Goal: Task Accomplishment & Management: Manage account settings

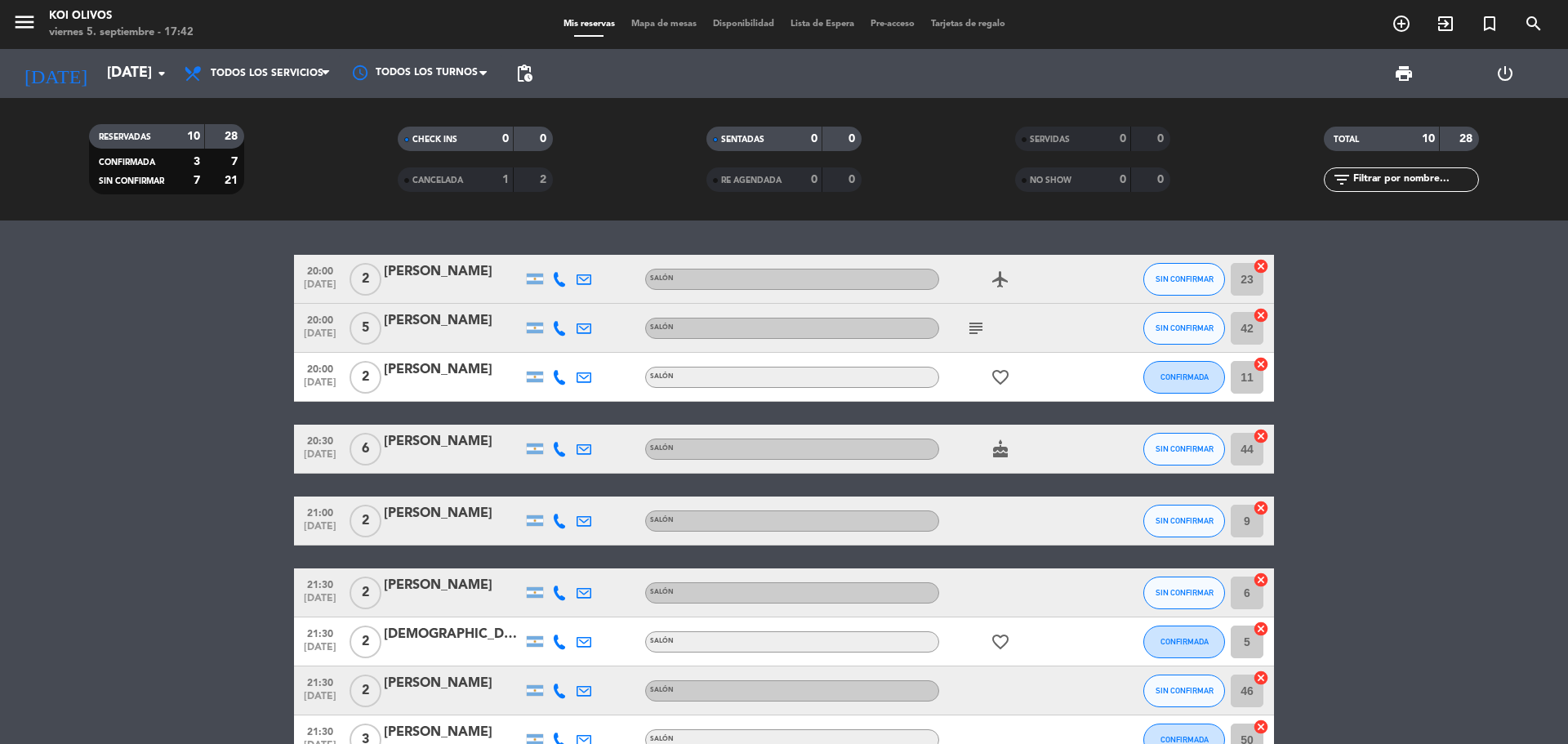
click at [211, 547] on bookings-row "20:00 [DATE] 2 [PERSON_NAME] SALÓN airplanemode_active SIN CONFIRMAR 23 cancel …" at bounding box center [784, 534] width 1568 height 558
click at [814, 25] on span "Lista de Espera" at bounding box center [823, 24] width 80 height 9
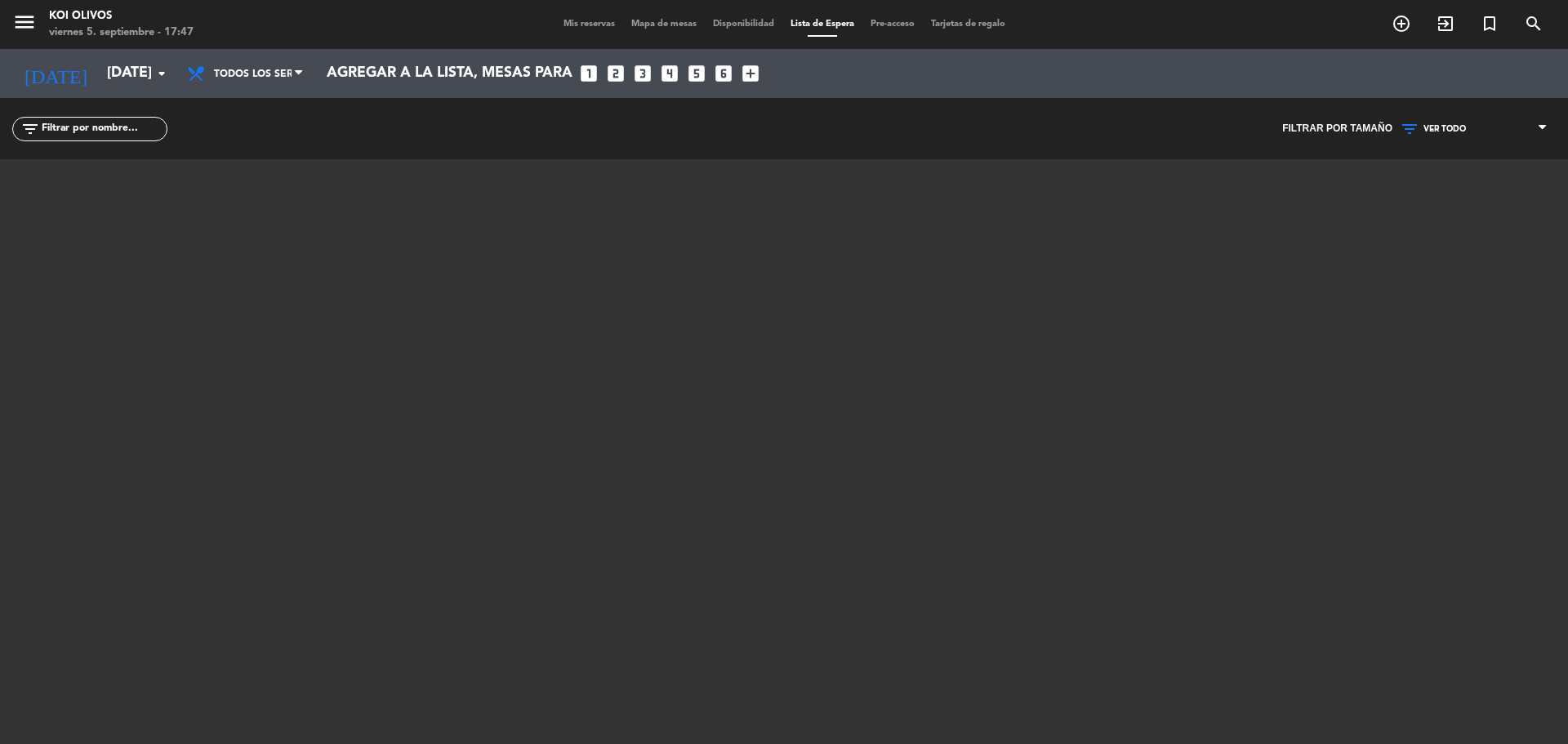
click at [714, 555] on div at bounding box center [784, 363] width 980 height 408
click at [585, 20] on span "Mis reservas" at bounding box center [589, 24] width 68 height 9
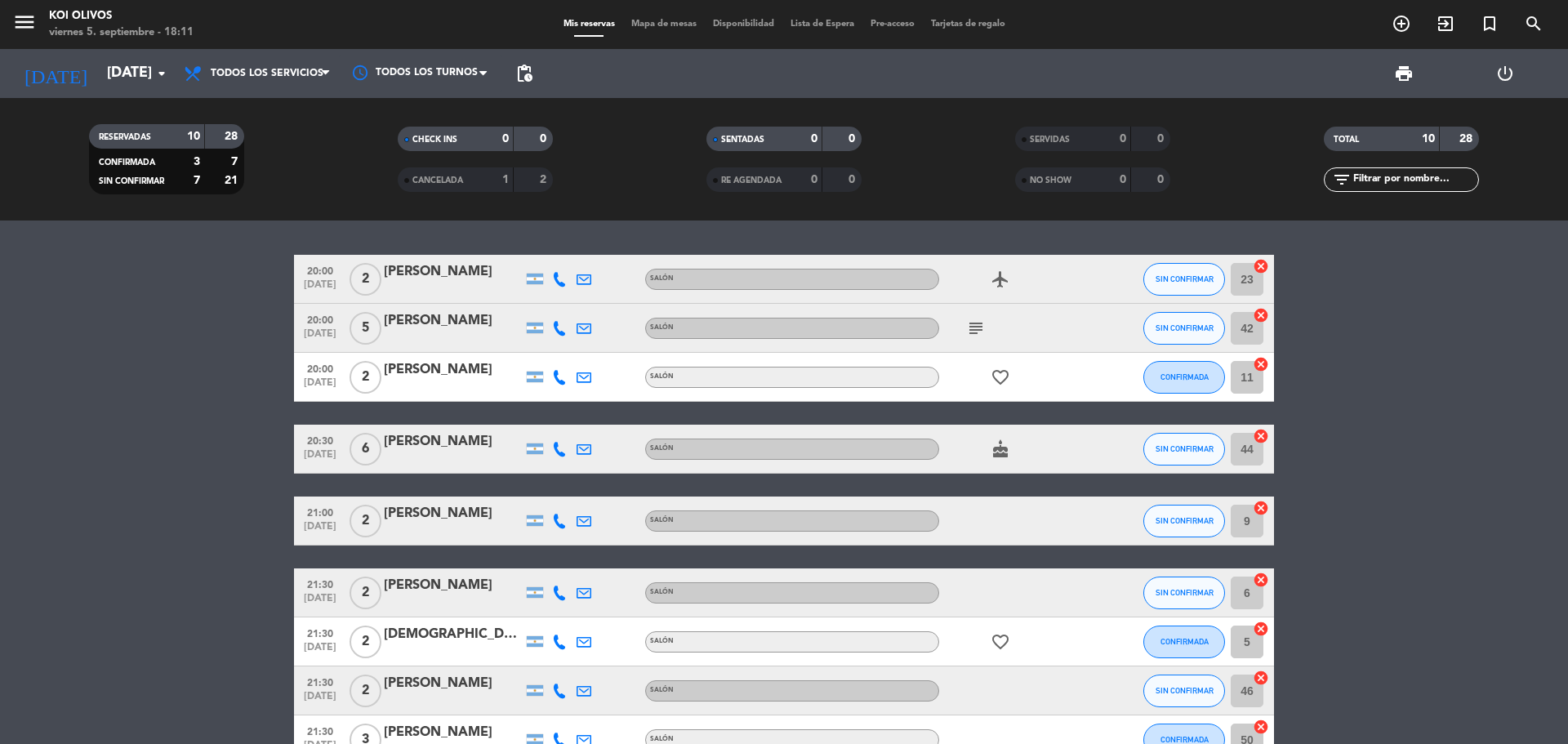
click at [39, 22] on span "menu" at bounding box center [30, 24] width 36 height 38
click at [28, 22] on icon "menu" at bounding box center [25, 22] width 25 height 25
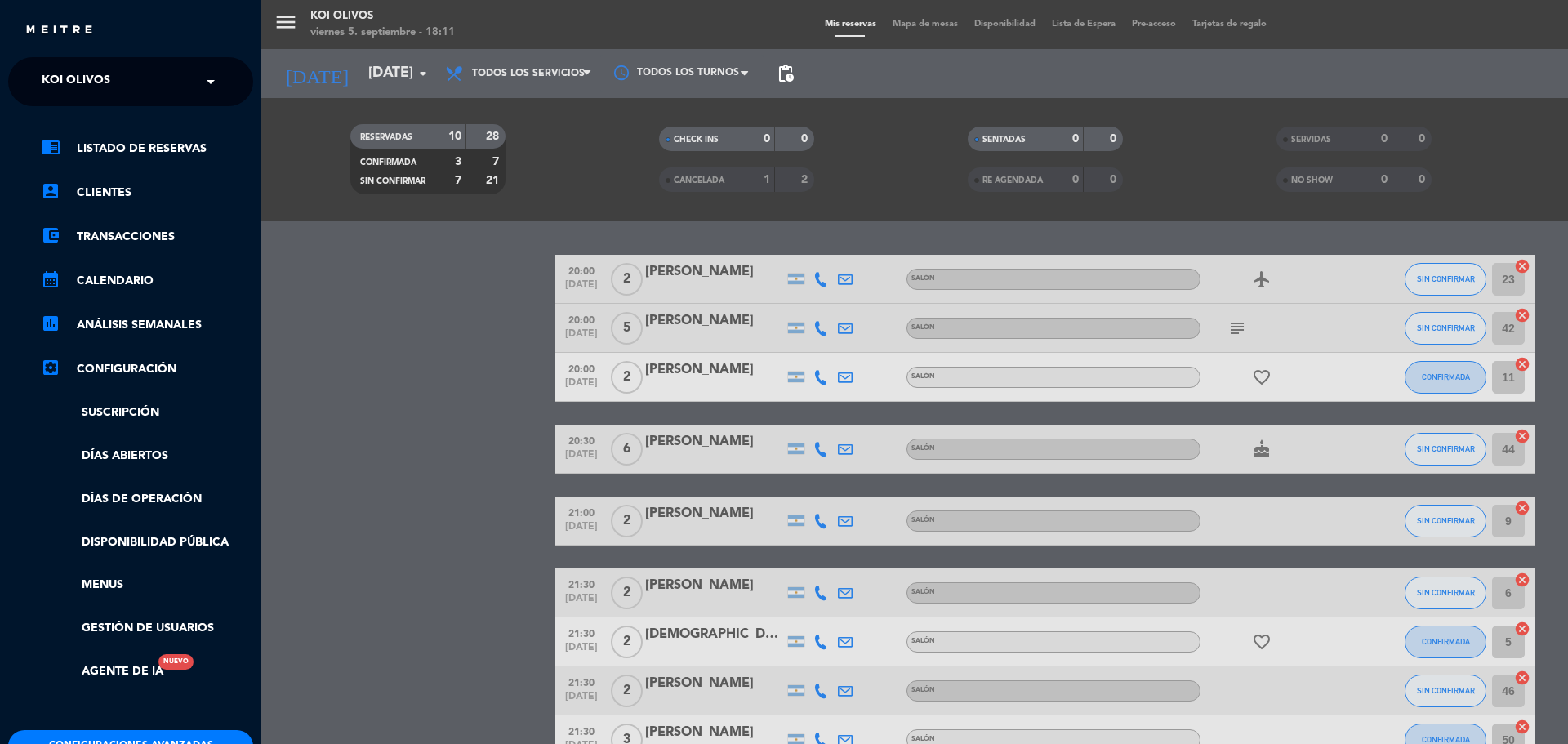
click at [318, 372] on div "menu KOI OLIVOS [DATE] 5. septiembre - 18:11 Mis reservas Mapa de mesas Disponi…" at bounding box center [1045, 372] width 1568 height 744
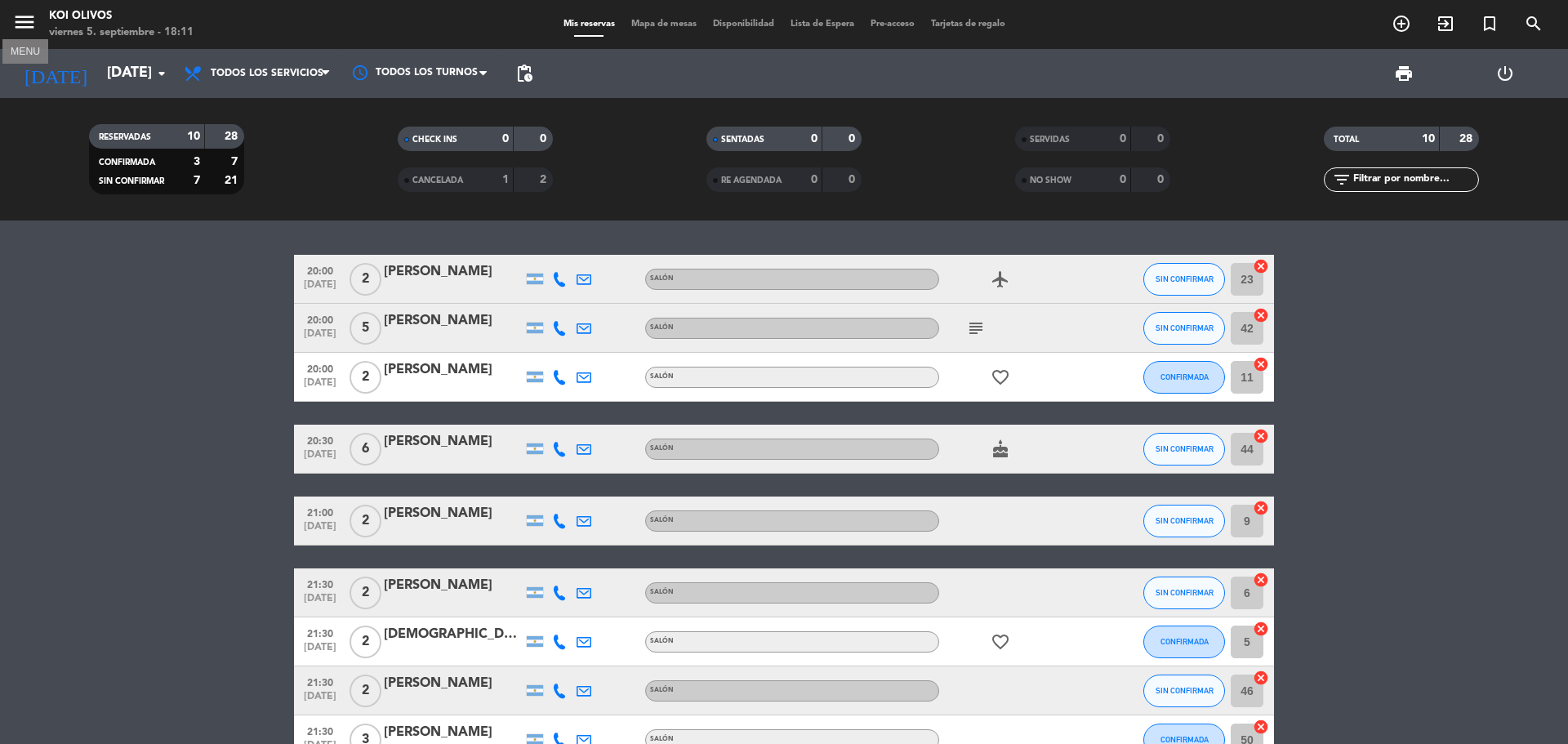
click at [35, 10] on icon "menu" at bounding box center [25, 22] width 25 height 25
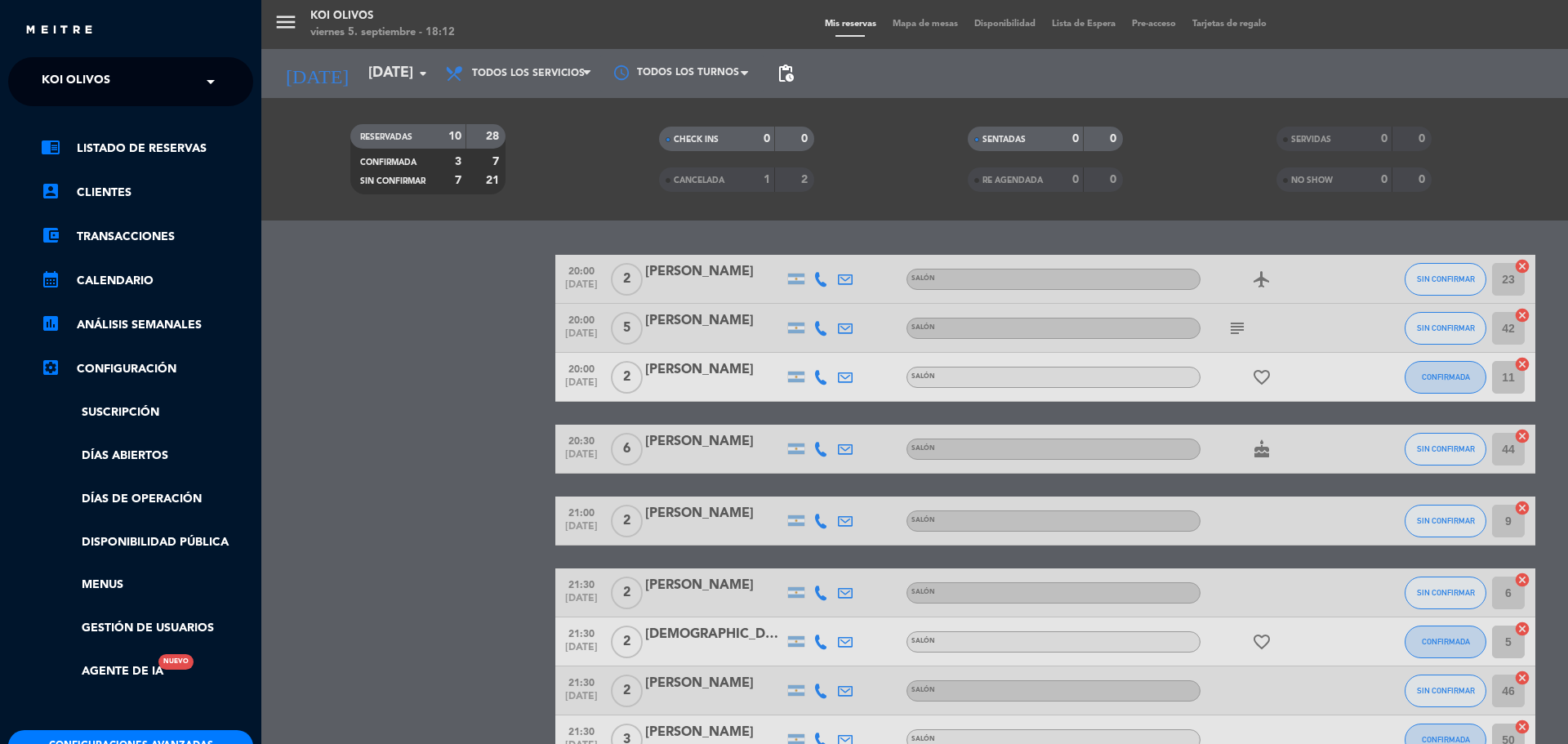
click at [374, 334] on div "menu KOI OLIVOS [DATE] 5. septiembre - 18:12 Mis reservas Mapa de mesas Disponi…" at bounding box center [1045, 372] width 1568 height 744
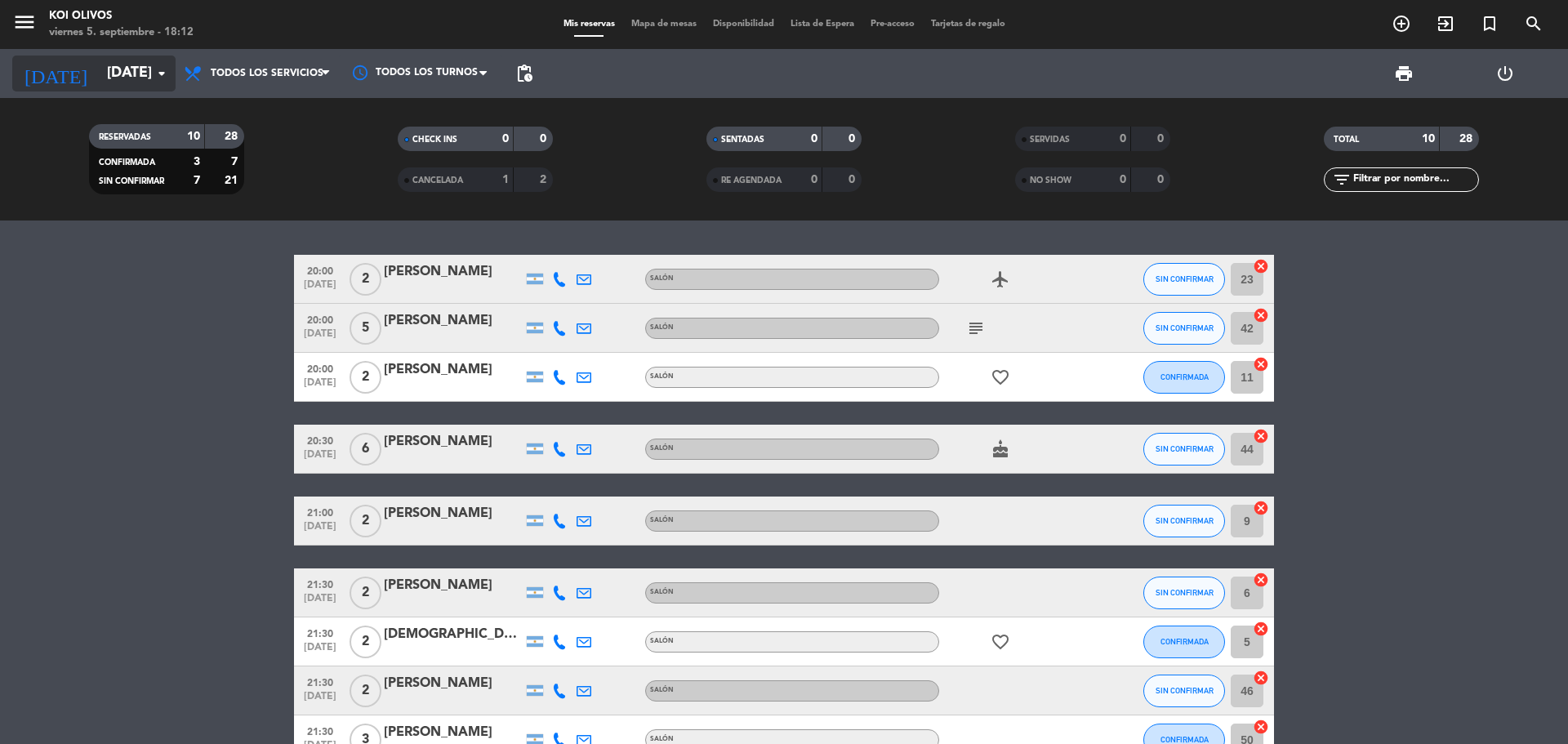
click at [142, 63] on input "[DATE]" at bounding box center [193, 73] width 189 height 33
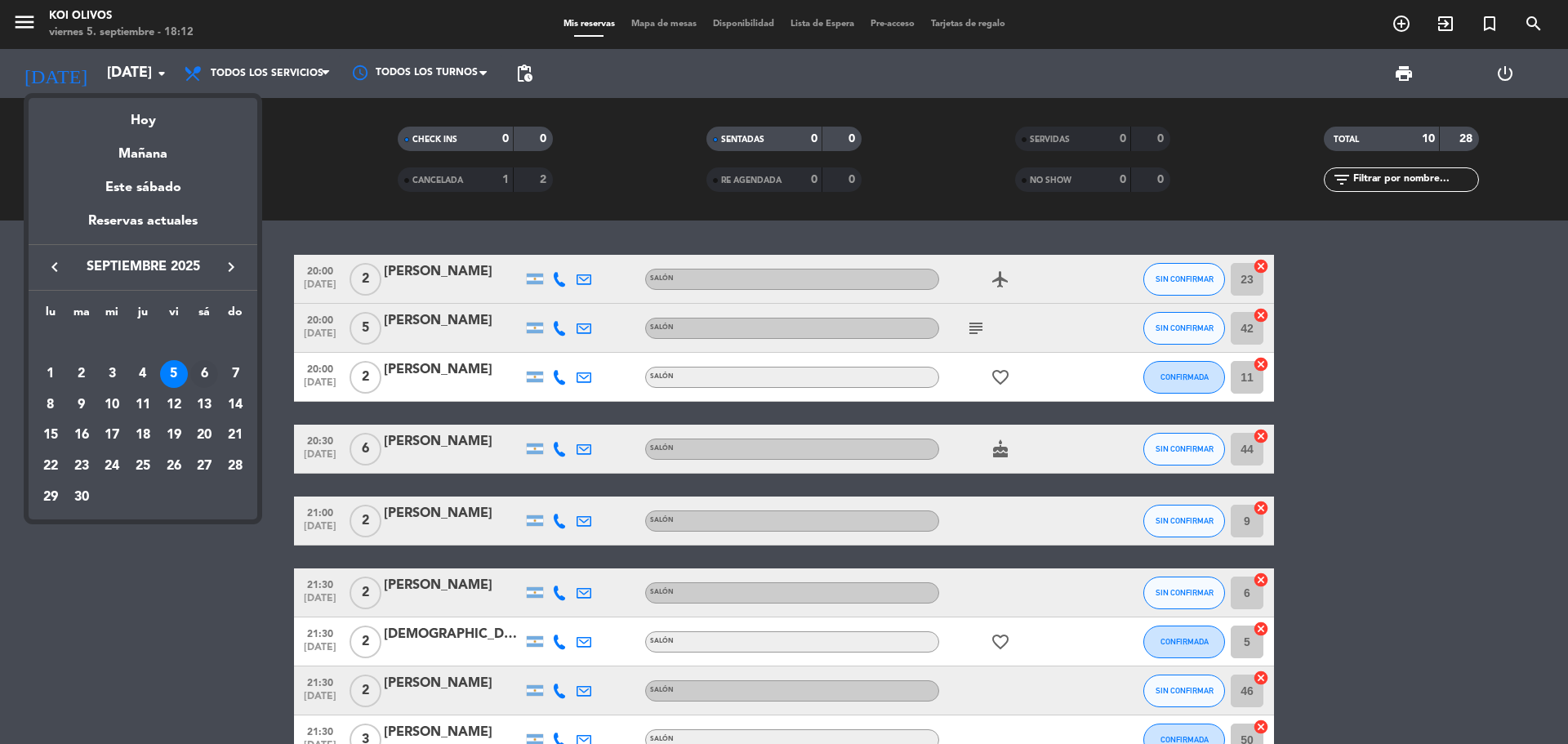
click at [216, 377] on div "6" at bounding box center [204, 373] width 28 height 28
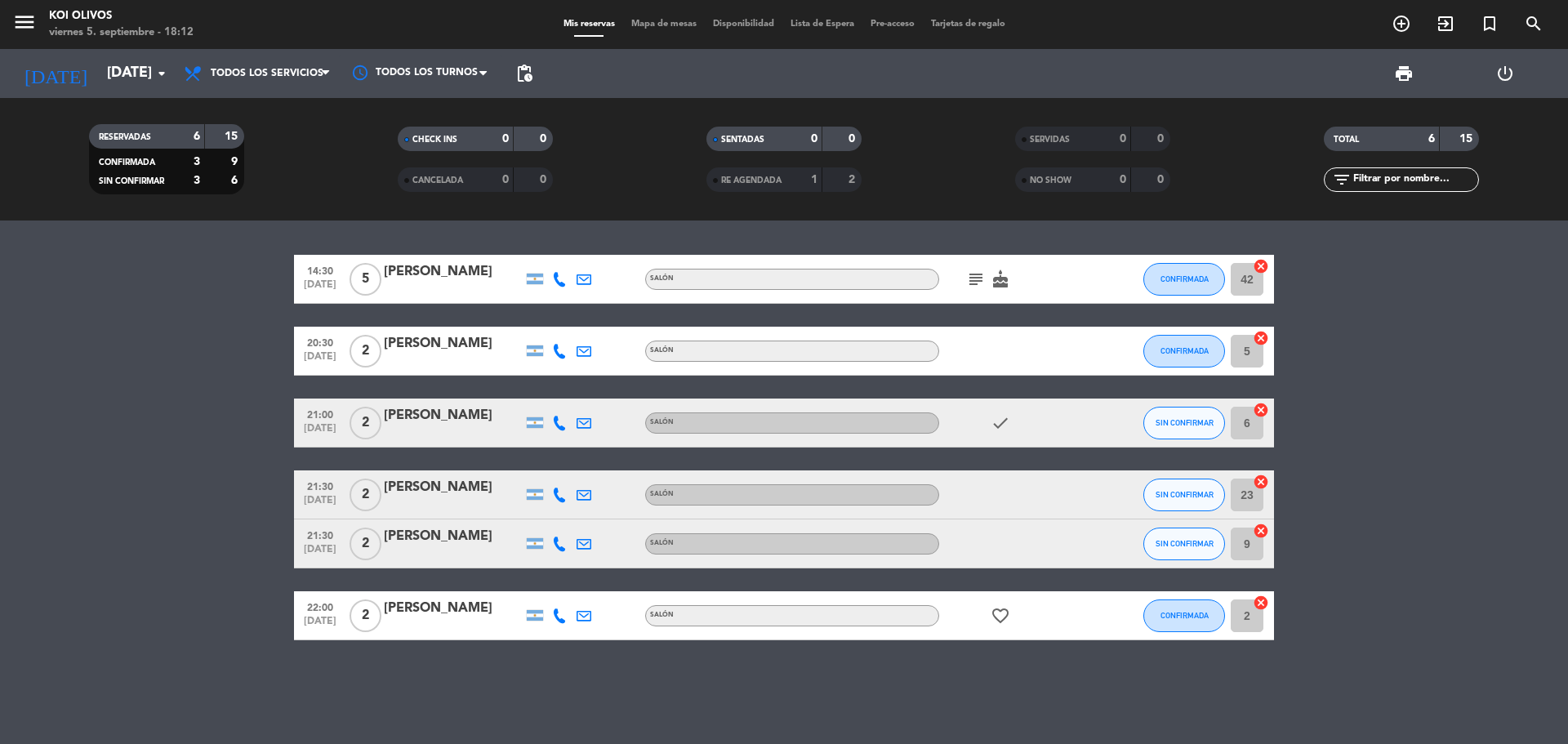
click at [970, 284] on icon "subject" at bounding box center [976, 279] width 20 height 20
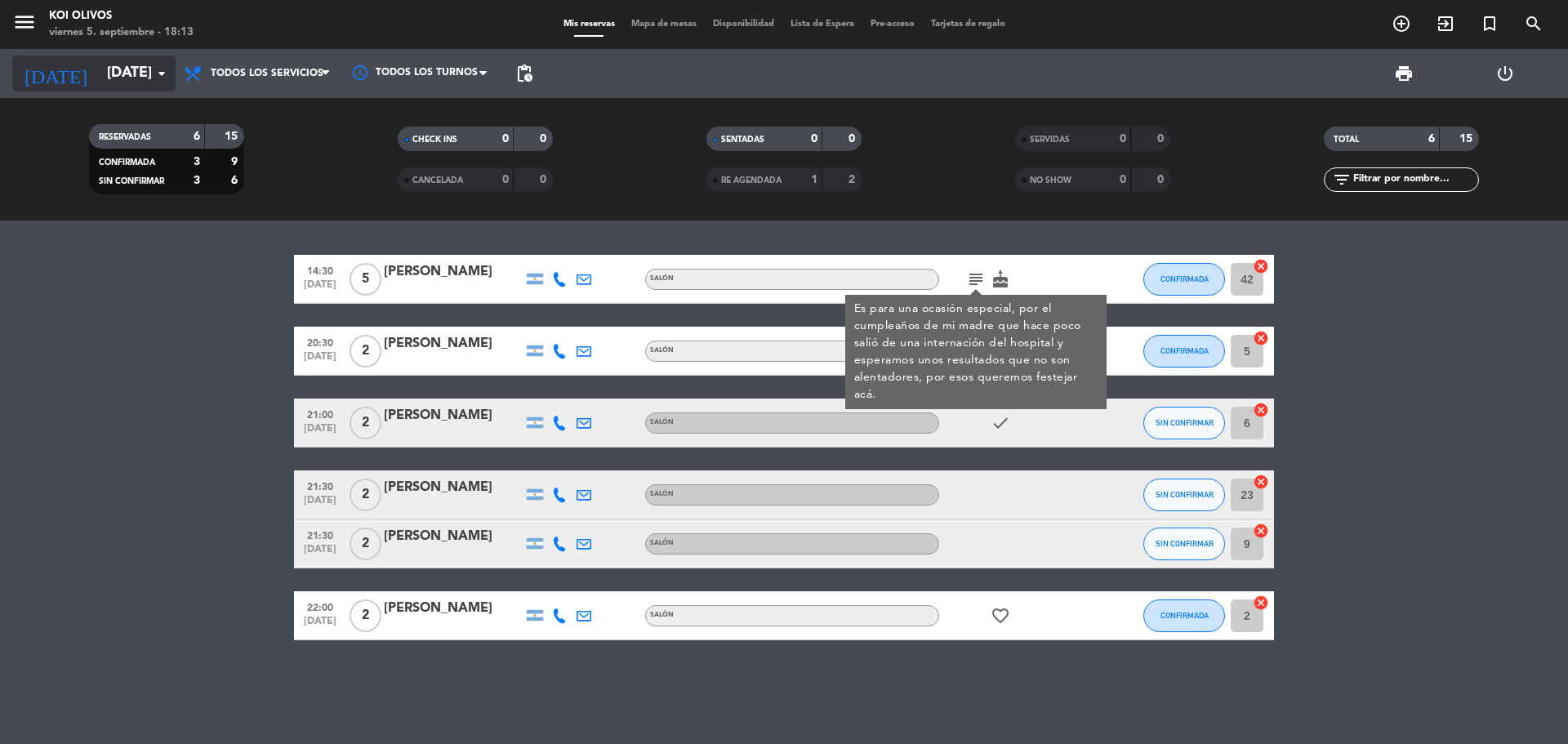
click at [123, 75] on input "[DATE]" at bounding box center [193, 73] width 189 height 33
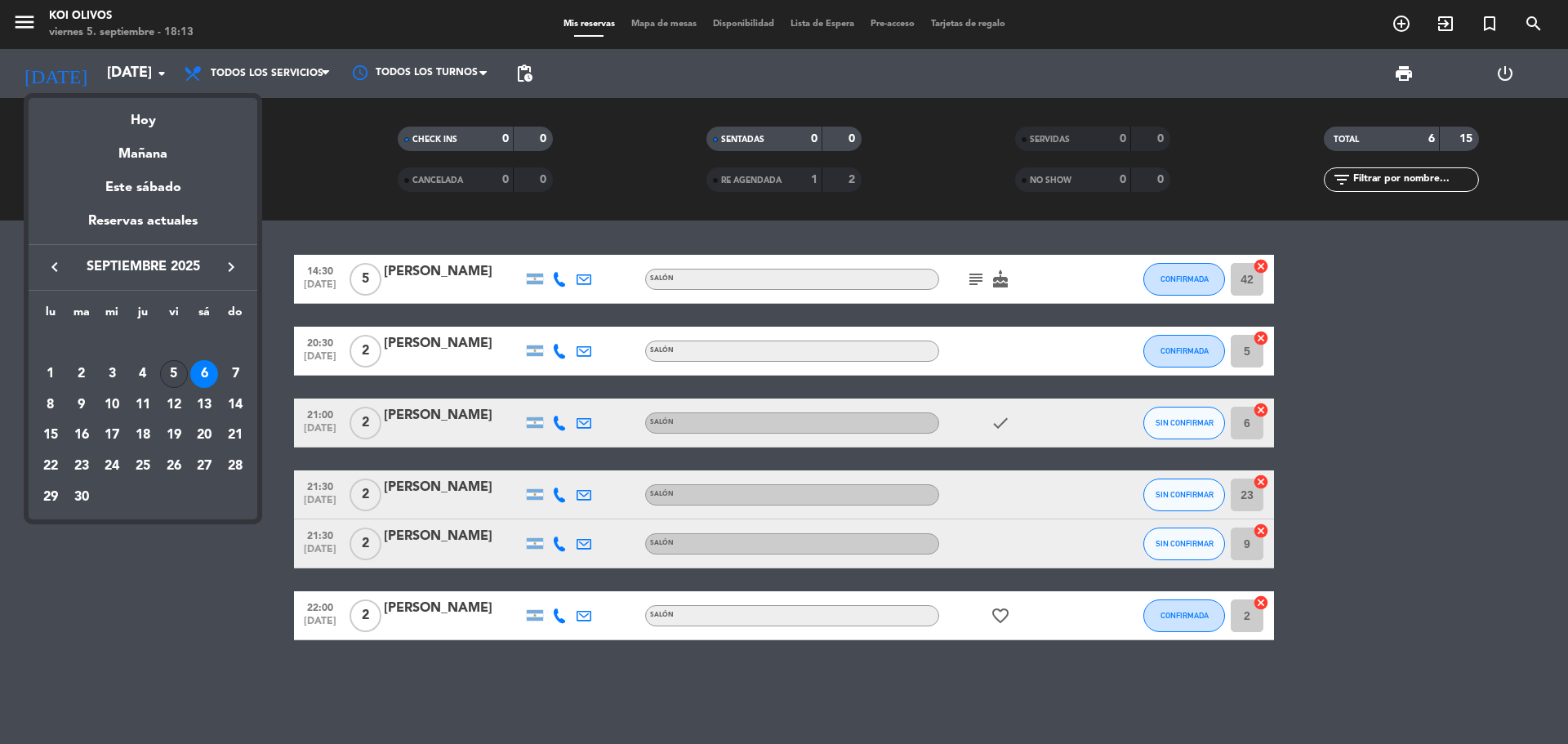
click at [171, 372] on div "5" at bounding box center [173, 373] width 28 height 28
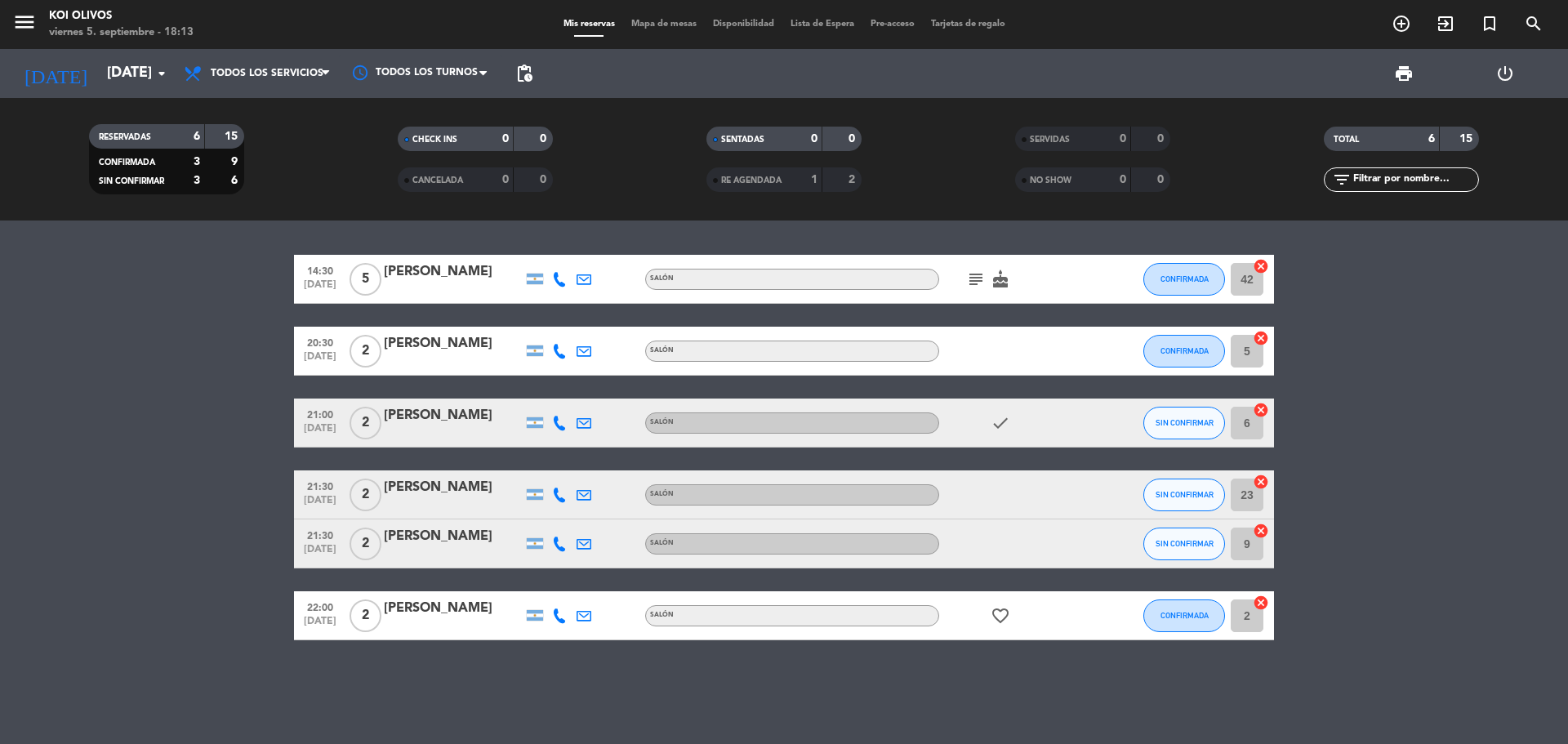
type input "[DATE]"
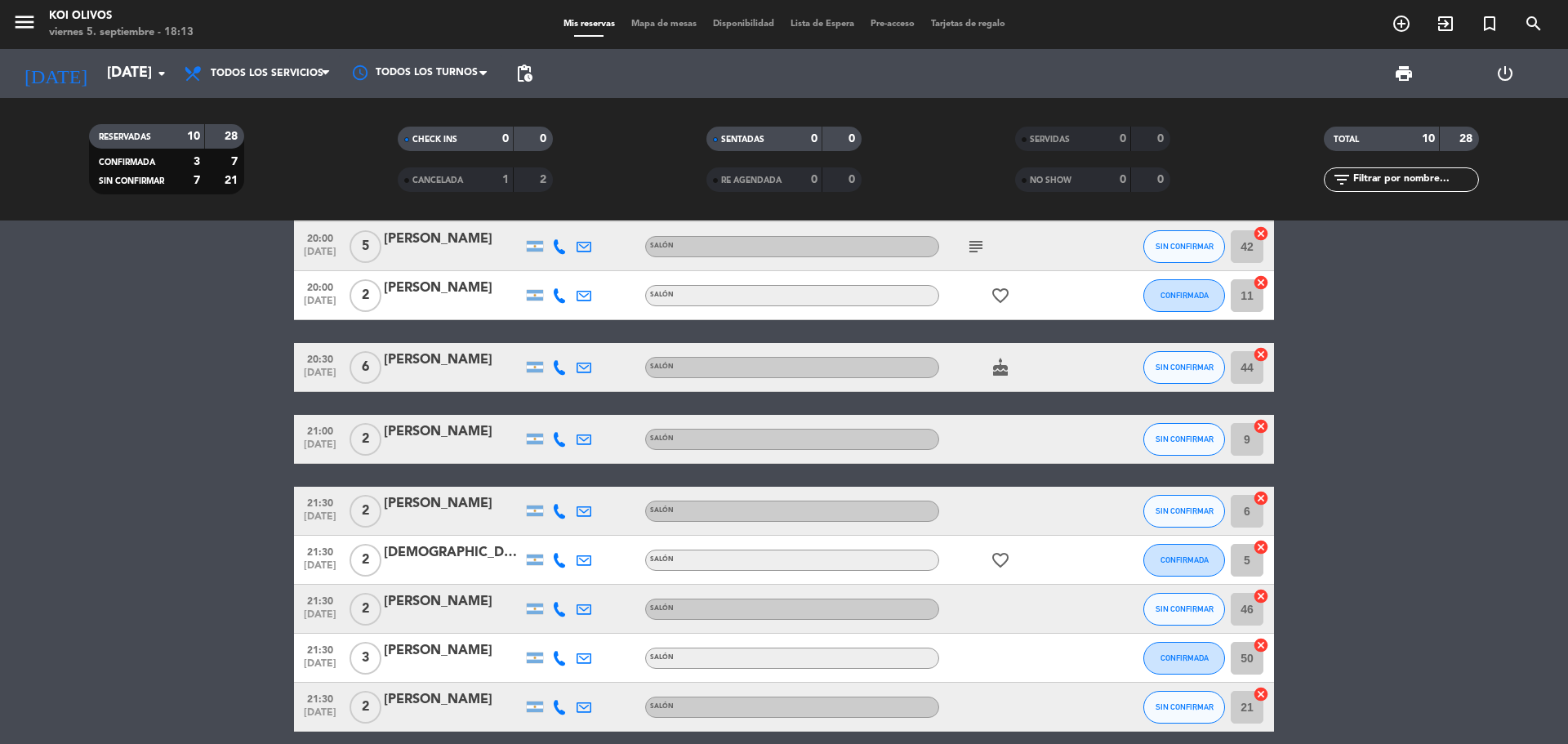
scroll to position [151, 0]
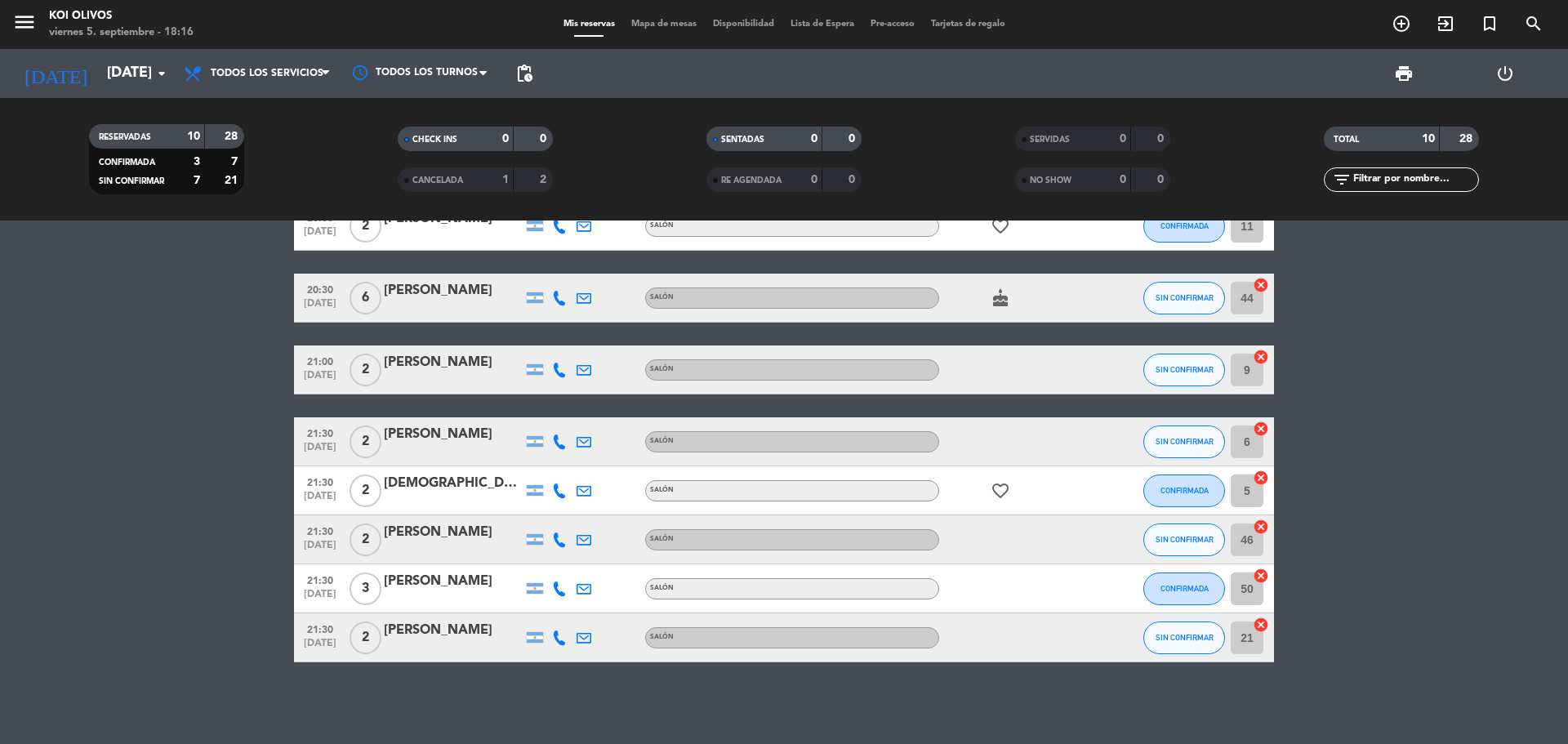
click at [819, 31] on div "Mis reservas Mapa de mesas Disponibilidad Lista de Espera Pre-acceso Tarjetas d…" at bounding box center [784, 24] width 458 height 15
click at [820, 20] on span "Lista de Espera" at bounding box center [823, 24] width 80 height 9
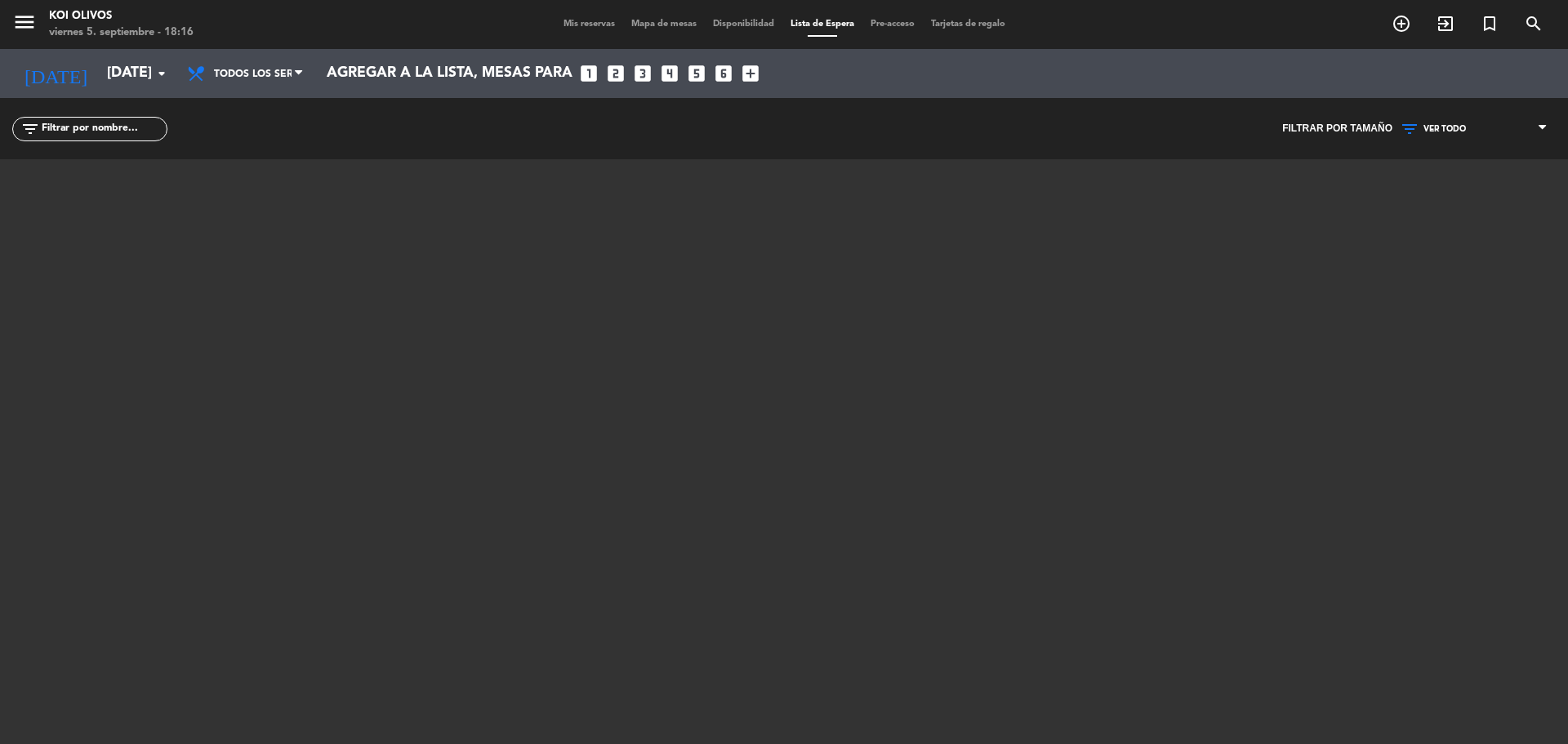
click at [744, 18] on div "Mis reservas Mapa de mesas Disponibilidad Lista de Espera Pre-acceso Tarjetas d…" at bounding box center [784, 24] width 458 height 15
click at [744, 20] on span "Disponibilidad" at bounding box center [743, 24] width 77 height 9
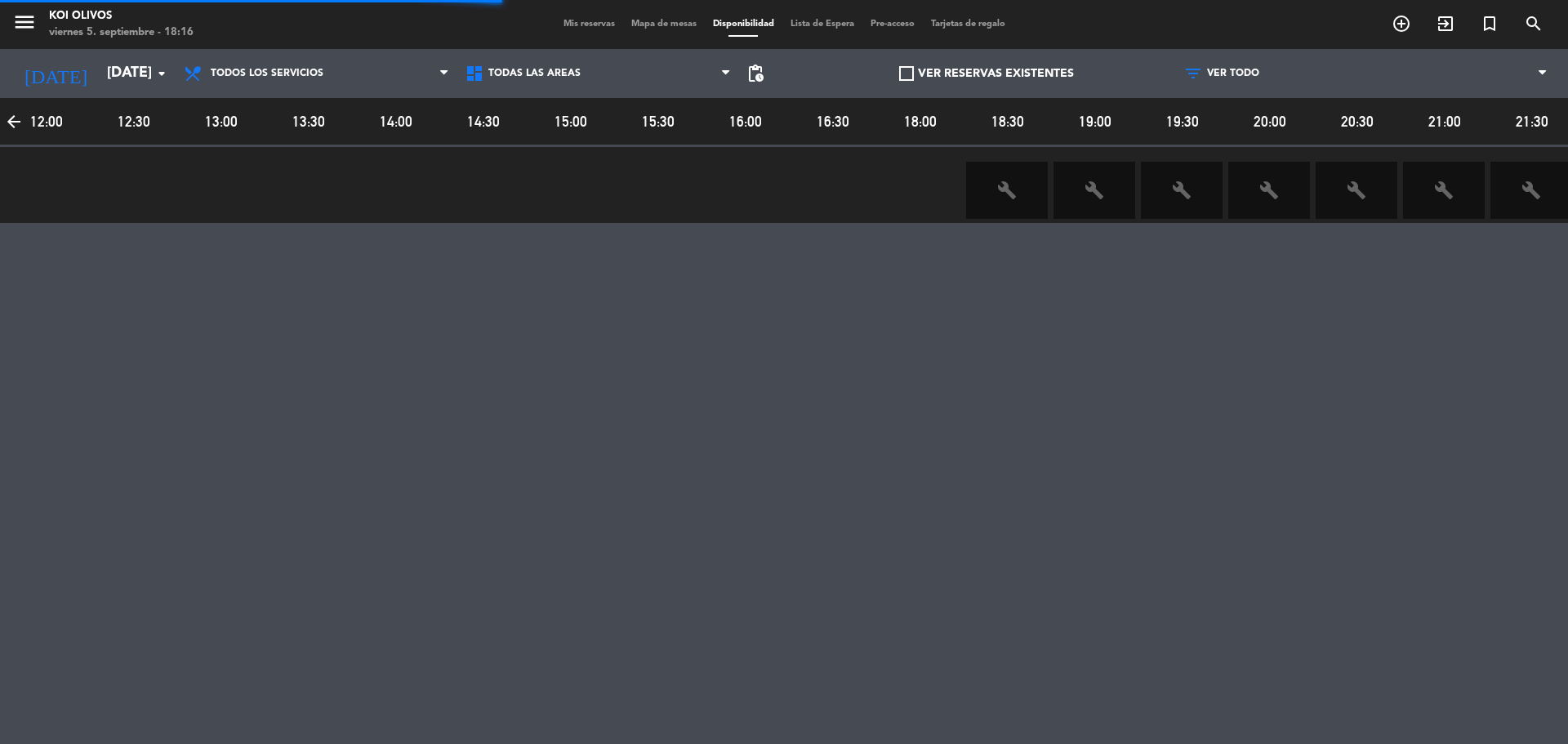
scroll to position [0, 192]
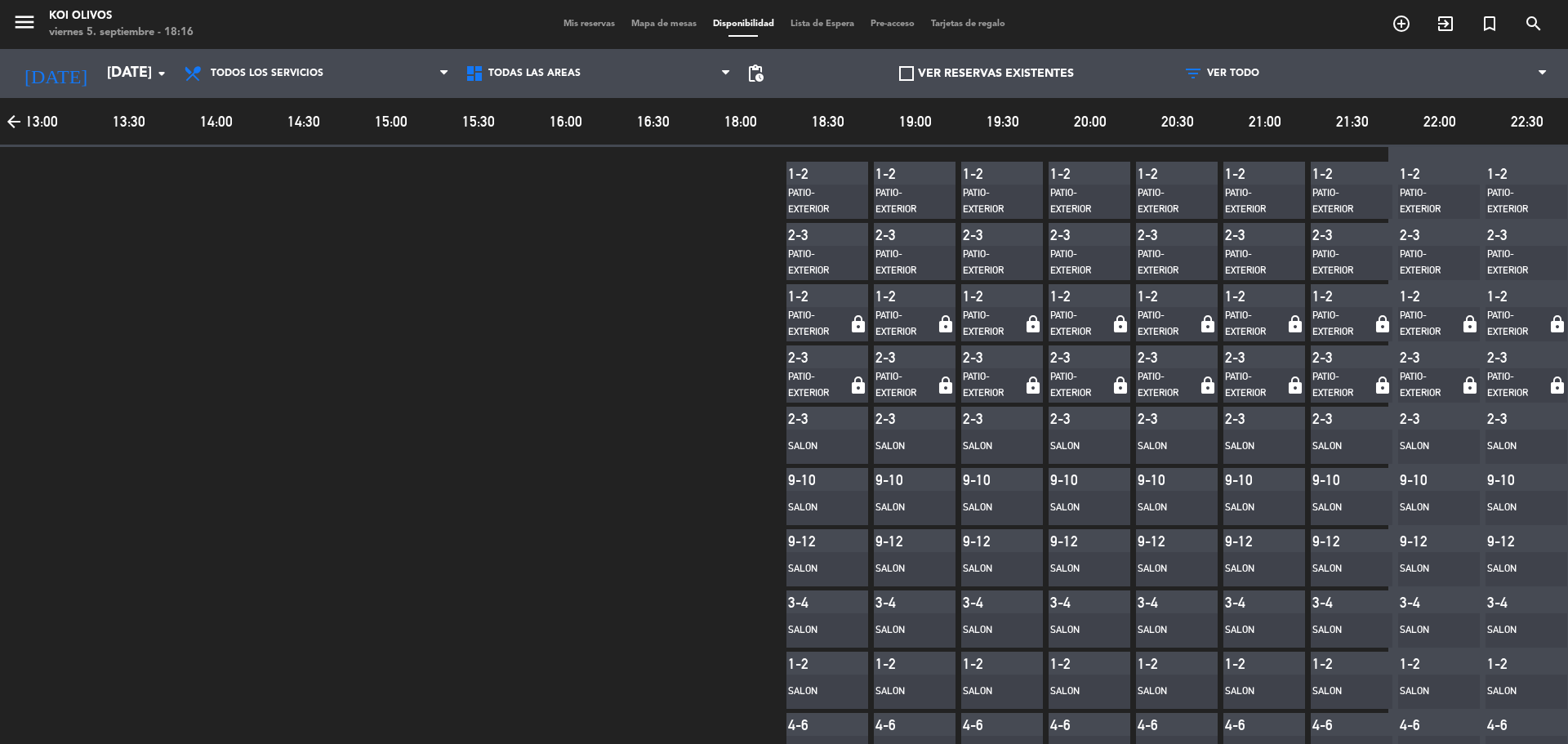
click at [808, 18] on div "Mis reservas Mapa de mesas Disponibilidad Lista de Espera Pre-acceso Tarjetas d…" at bounding box center [784, 24] width 458 height 15
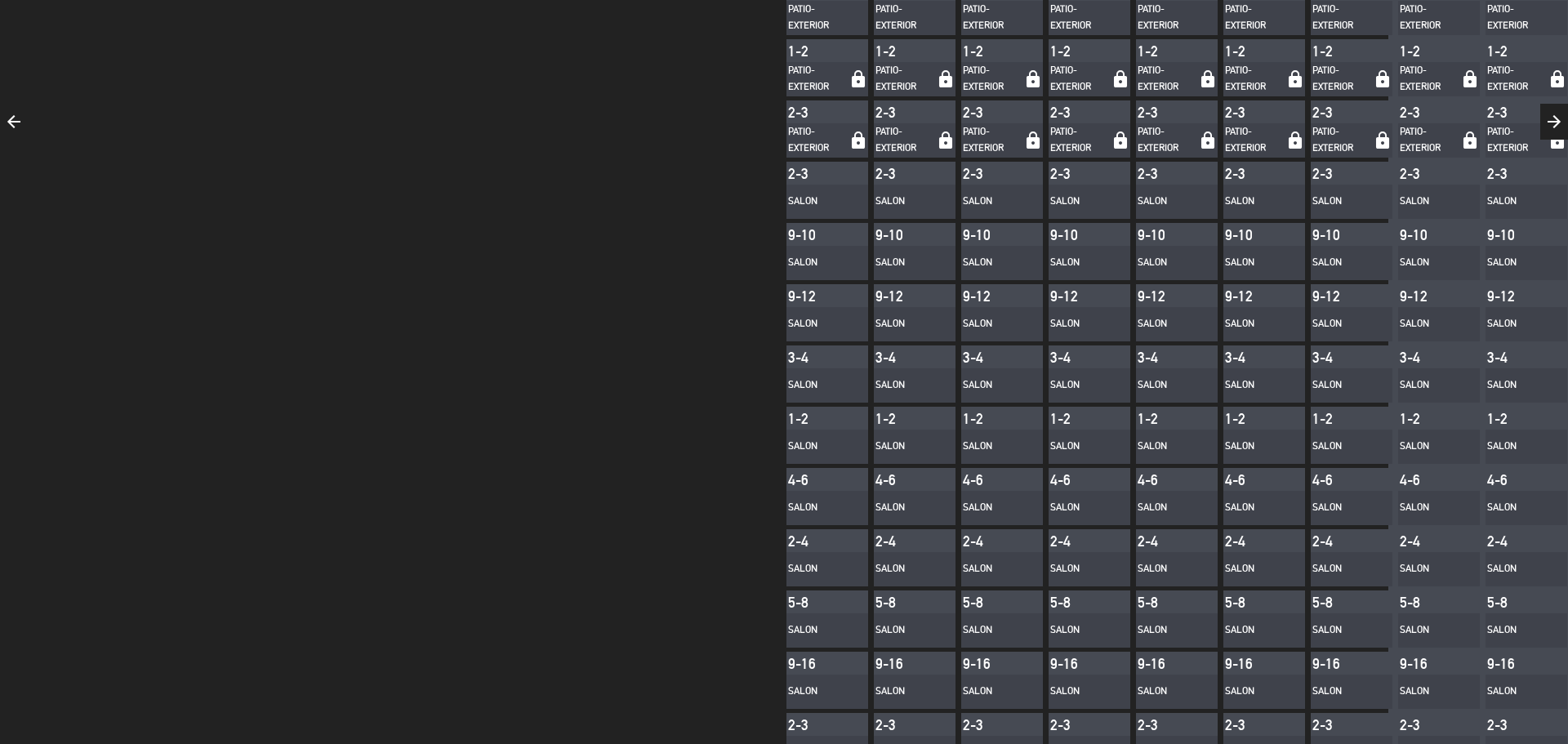
scroll to position [0, 0]
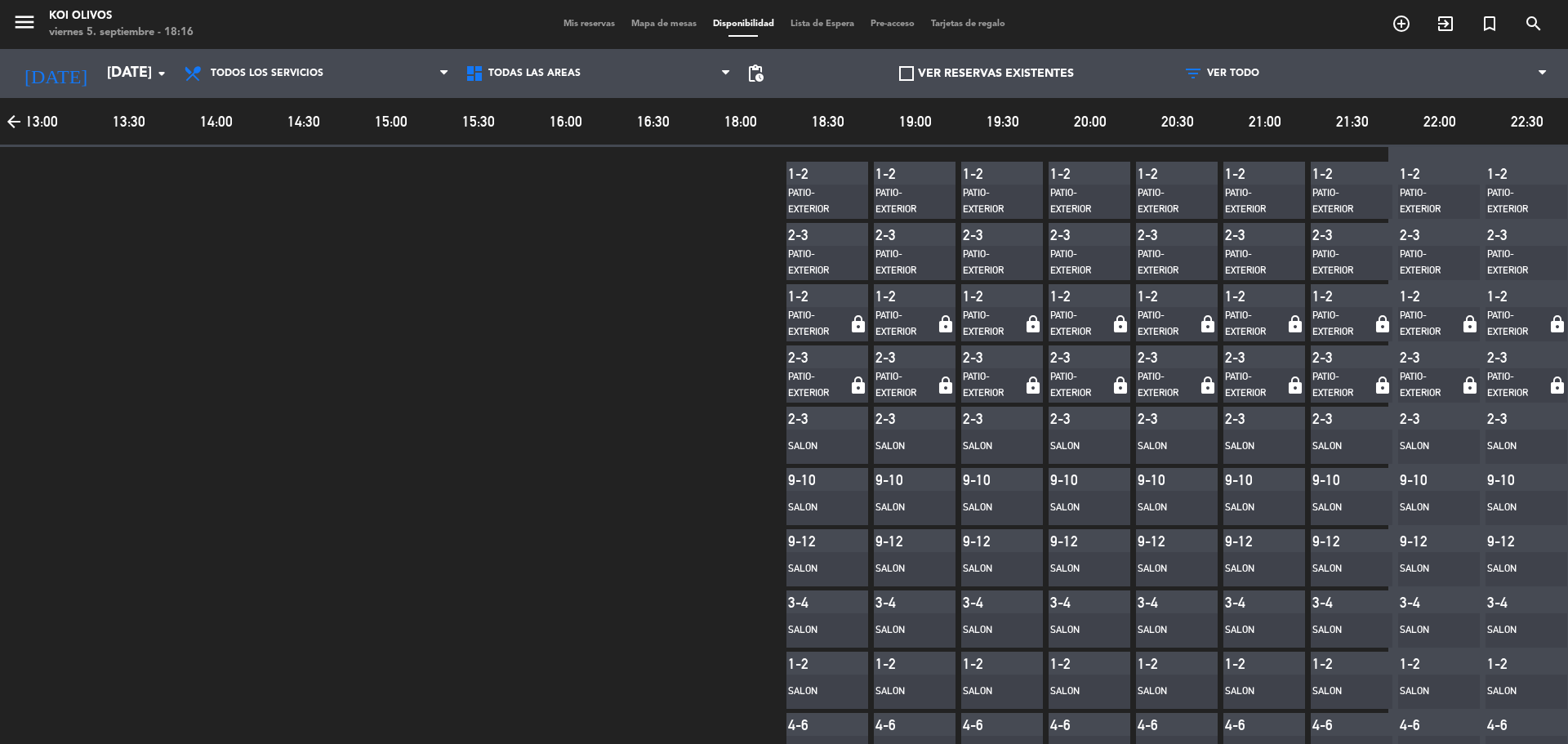
click at [893, 27] on span "Pre-acceso" at bounding box center [893, 24] width 60 height 9
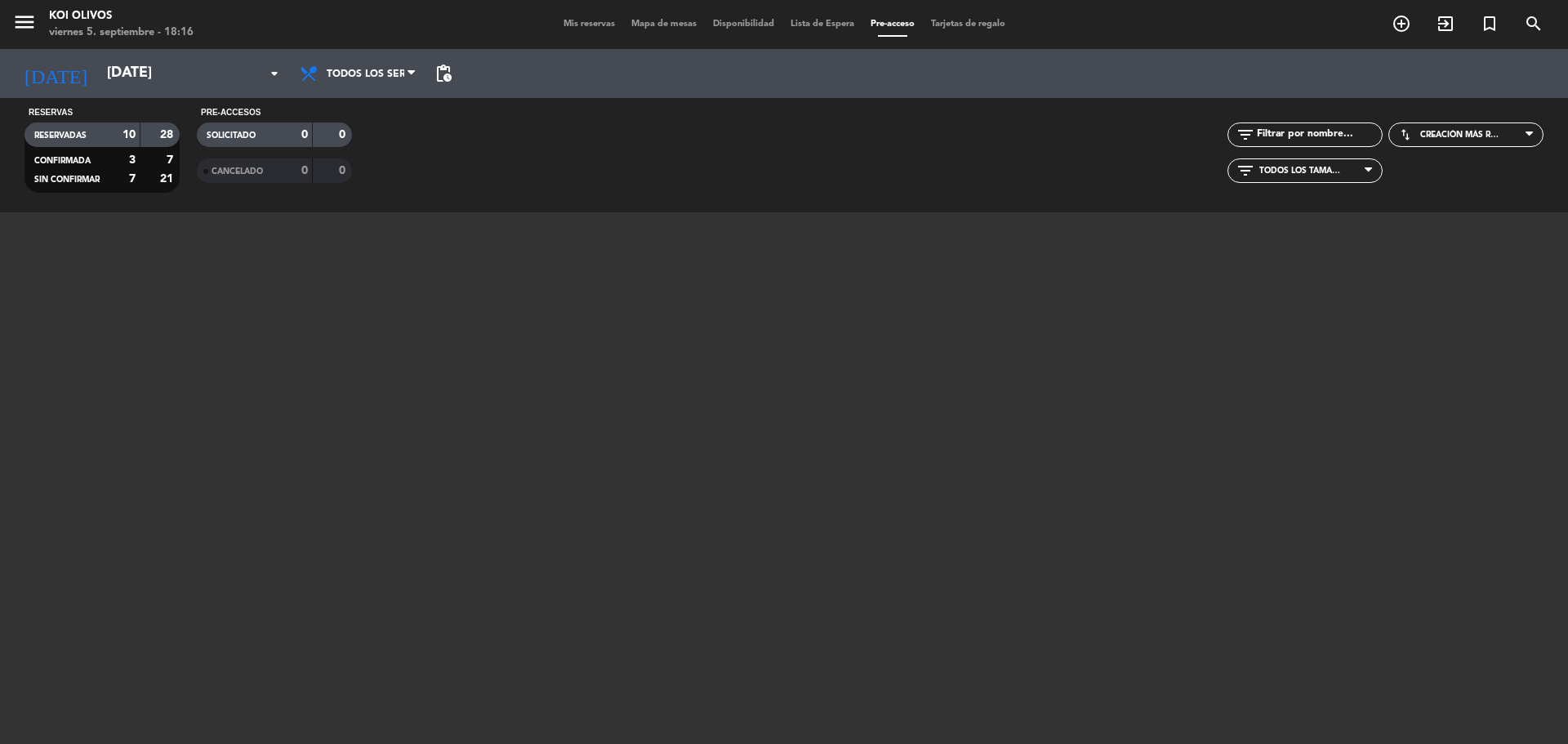
click at [813, 27] on span "Lista de Espera" at bounding box center [823, 24] width 80 height 9
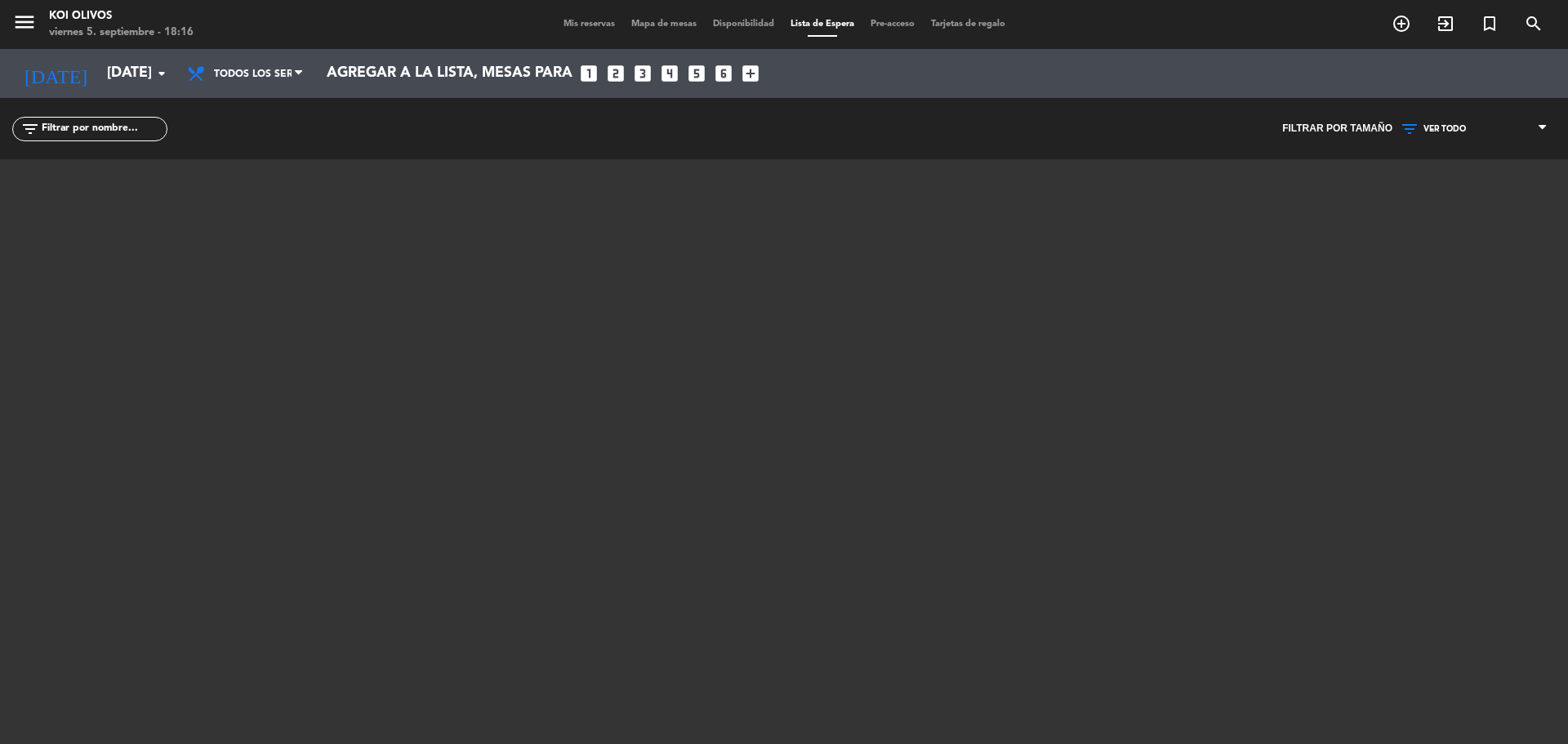
click at [730, 30] on div "Mis reservas Mapa de mesas Disponibilidad Lista de Espera Pre-acceso Tarjetas d…" at bounding box center [784, 24] width 458 height 15
click at [739, 26] on span "Disponibilidad" at bounding box center [743, 24] width 77 height 9
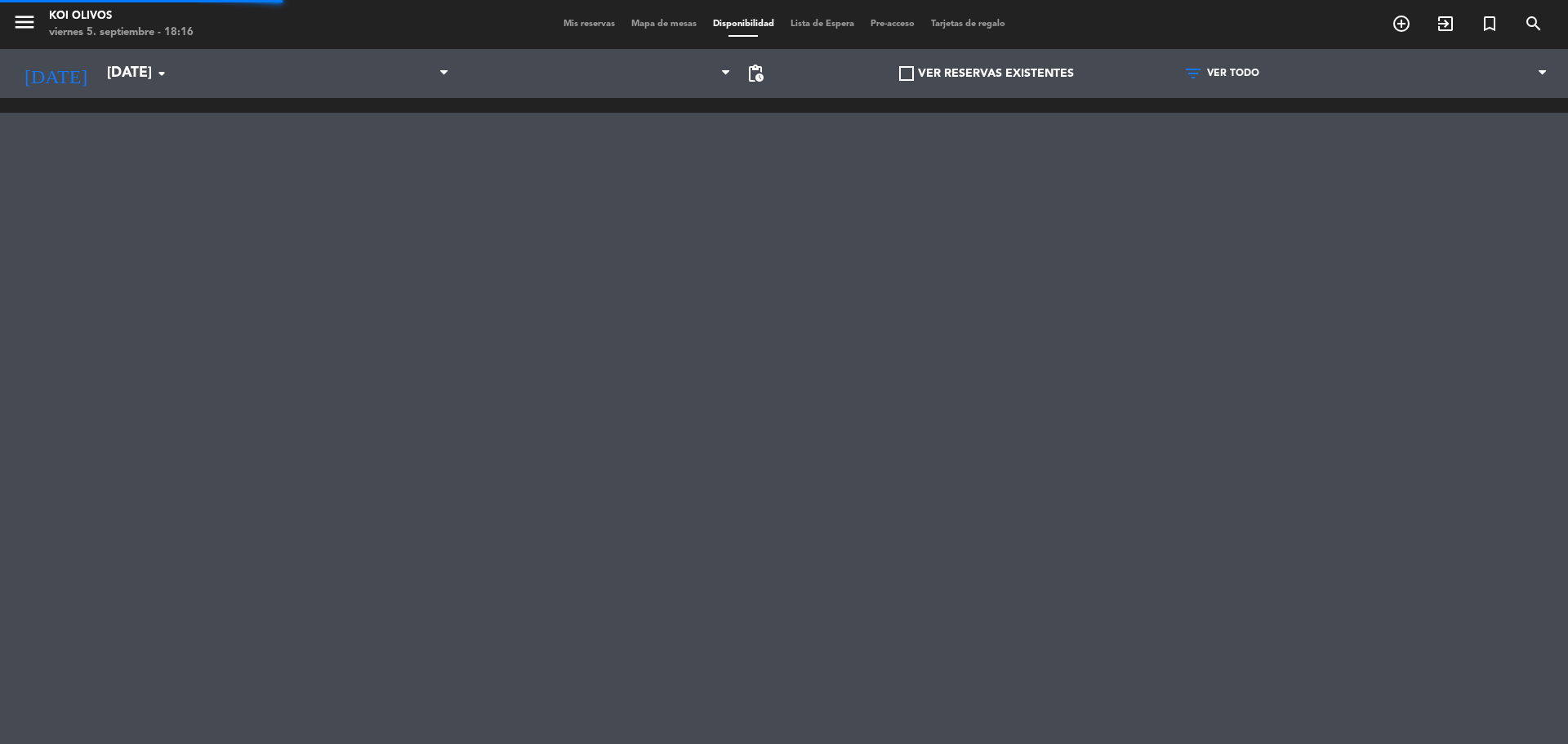
scroll to position [0, 192]
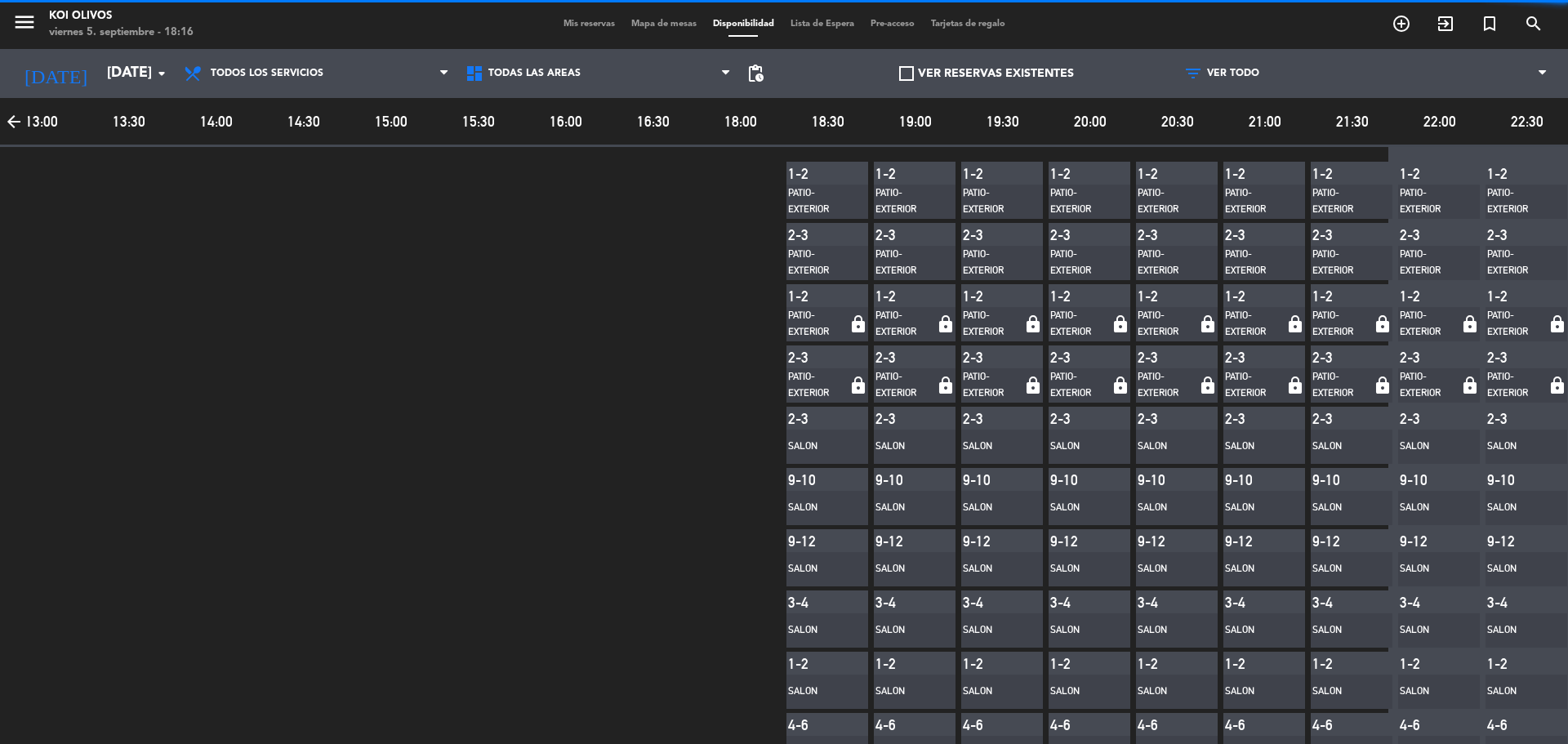
click at [654, 24] on span "Mapa de mesas" at bounding box center [664, 24] width 82 height 9
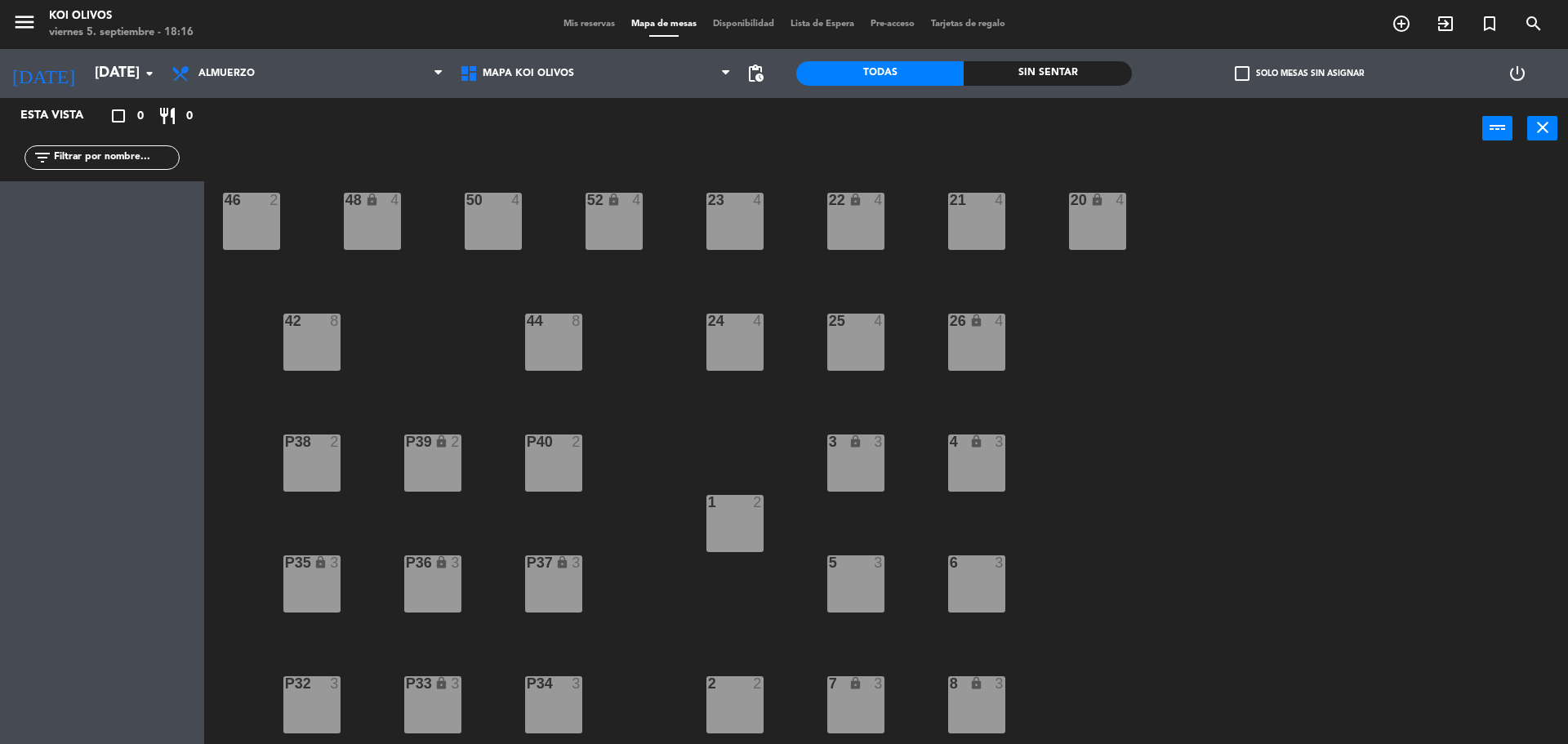
click at [573, 23] on span "Mis reservas" at bounding box center [589, 24] width 68 height 9
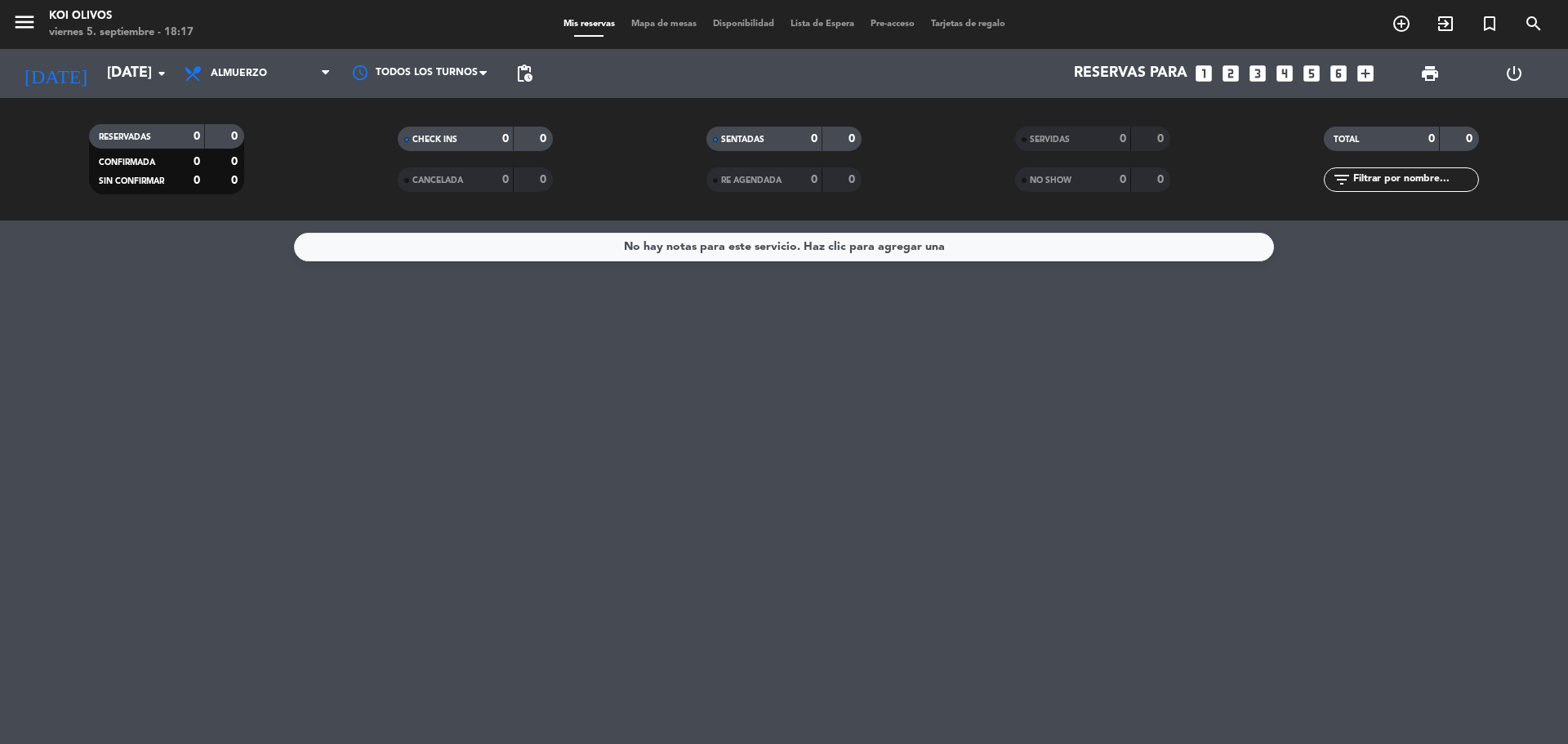
click at [411, 397] on div "No hay notas para este servicio. Haz clic para agregar una" at bounding box center [784, 482] width 1568 height 524
click at [160, 65] on icon "arrow_drop_down" at bounding box center [162, 74] width 20 height 20
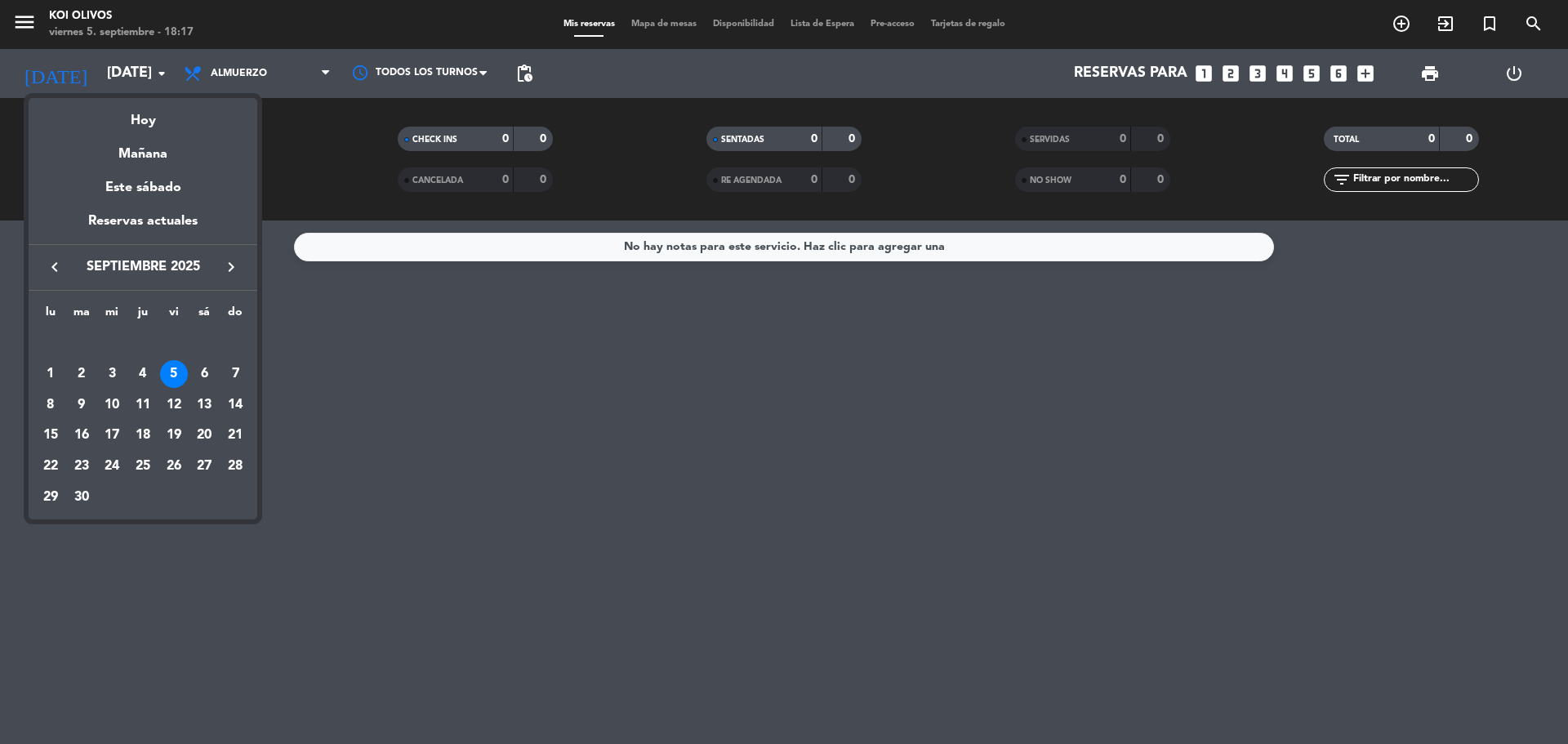
click at [168, 380] on div "5" at bounding box center [173, 373] width 28 height 28
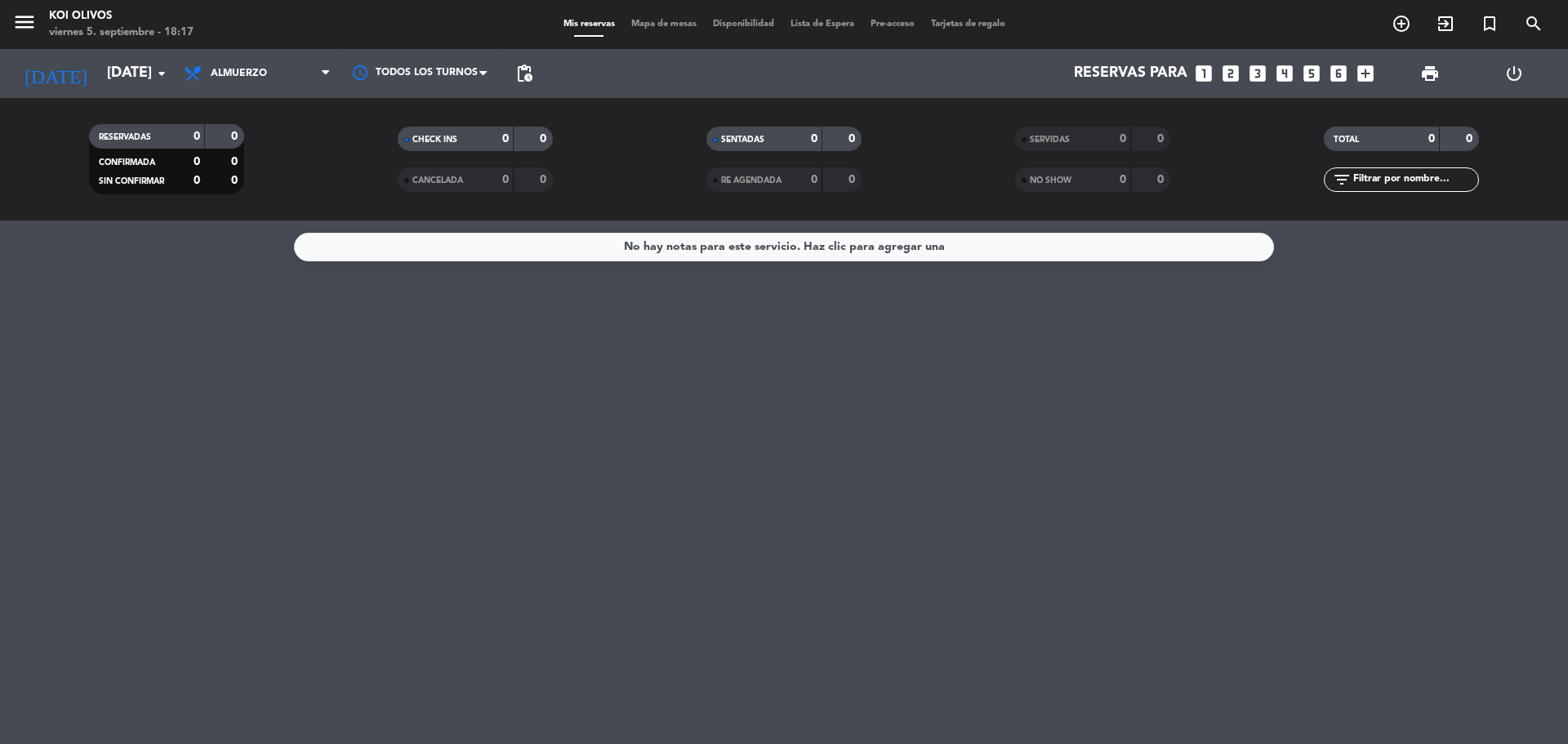
click at [839, 228] on div "No hay notas para este servicio. Haz clic para agregar una" at bounding box center [784, 482] width 1568 height 524
click at [841, 244] on div "No hay notas para este servicio. Haz clic para agregar una" at bounding box center [784, 246] width 321 height 19
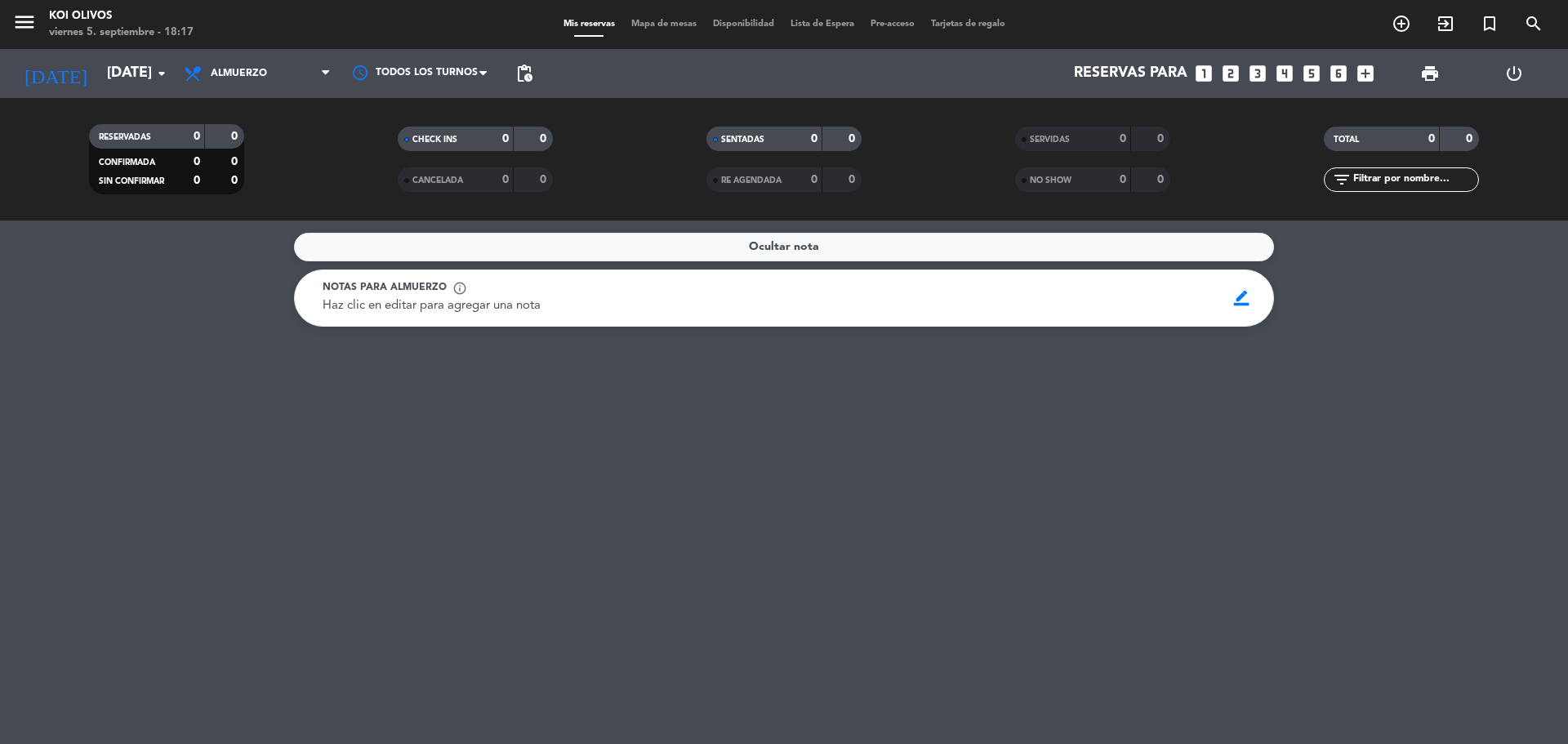
click at [550, 371] on div "Ocultar nota Notas para almuerzo info_outline Haz clic en editar para agregar u…" at bounding box center [784, 482] width 1568 height 524
click at [442, 68] on div at bounding box center [421, 73] width 164 height 36
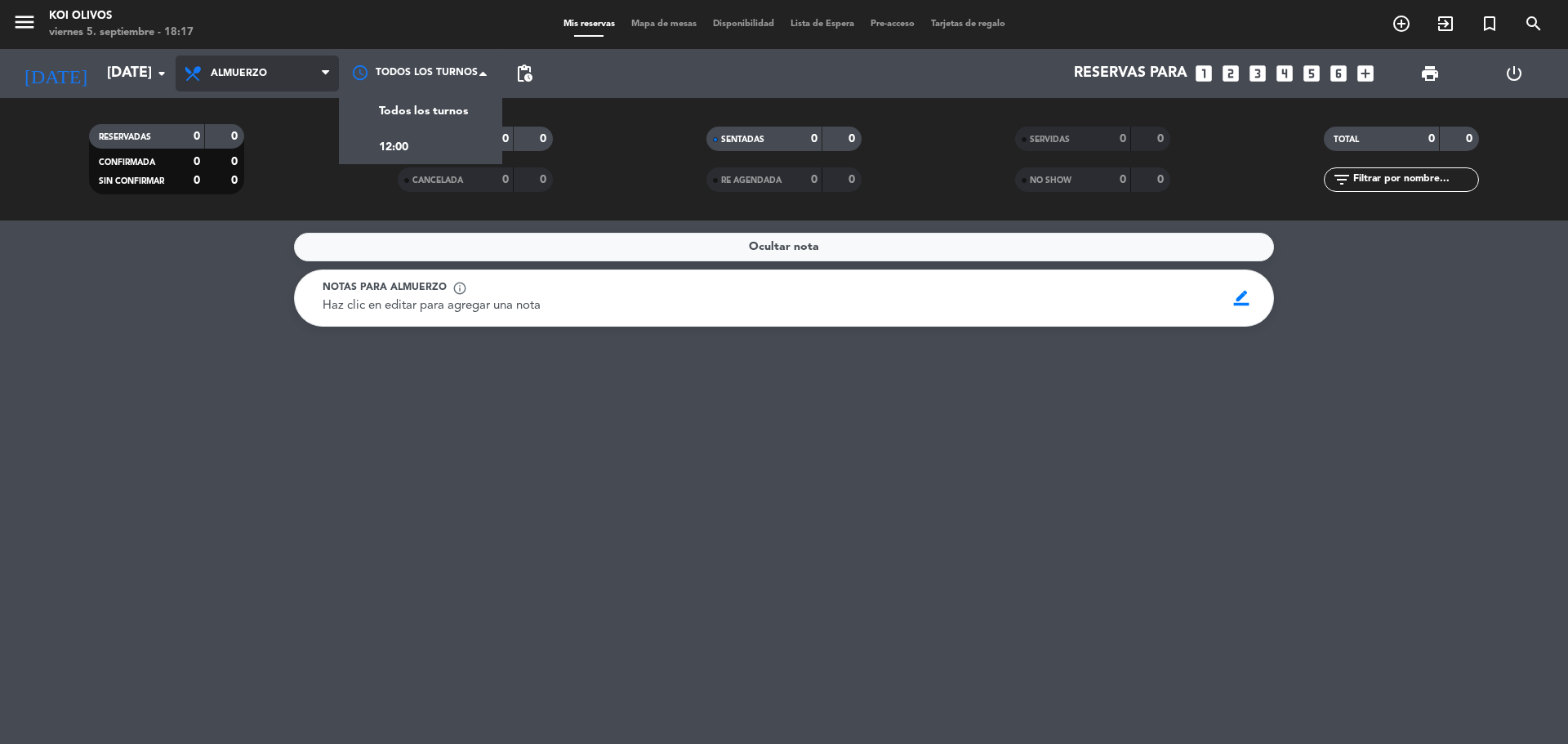
click at [218, 77] on span "Almuerzo" at bounding box center [238, 73] width 56 height 12
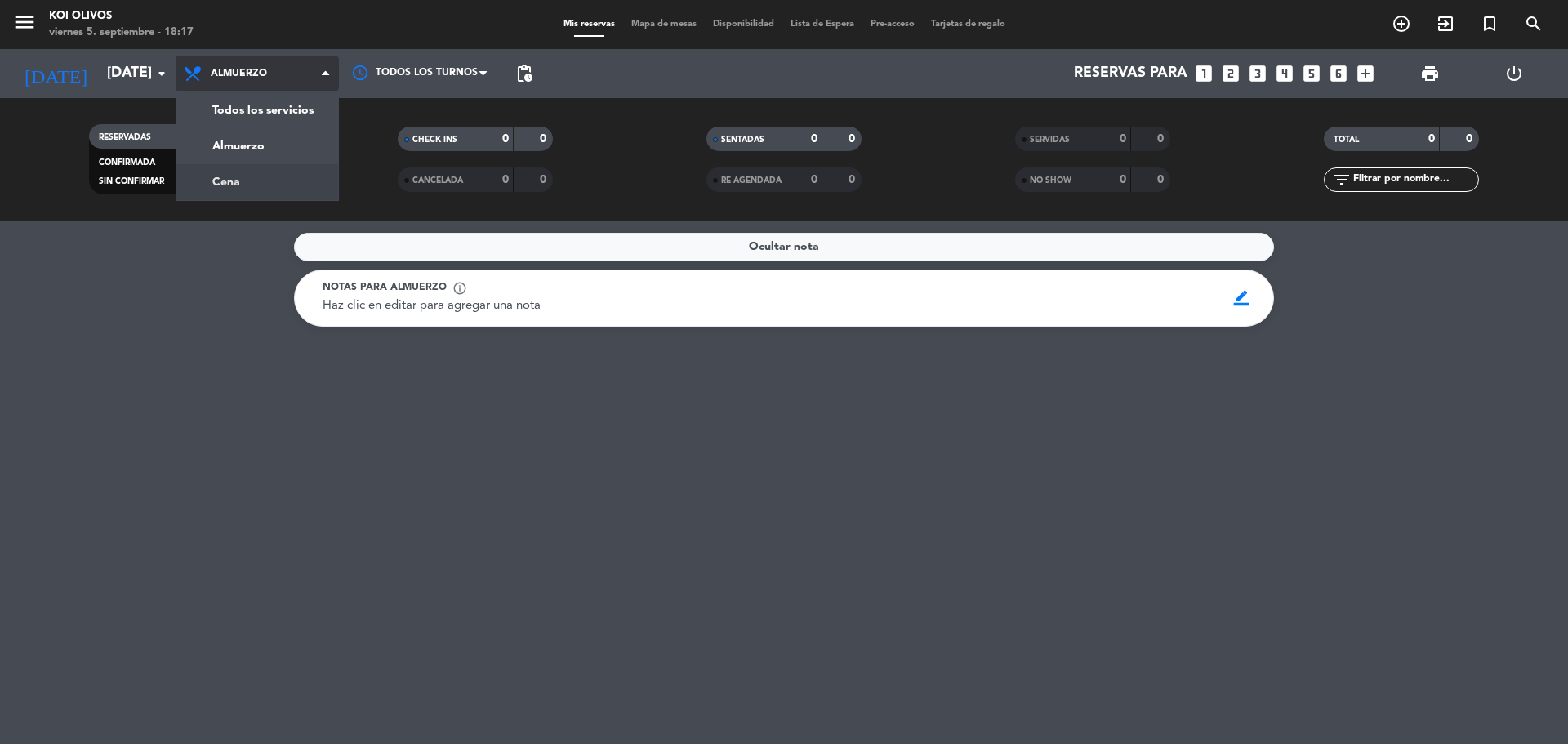
click at [241, 178] on div "menu KOI OLIVOS [DATE] 5. septiembre - 18:17 Mis reservas Mapa de mesas Disponi…" at bounding box center [784, 110] width 1568 height 220
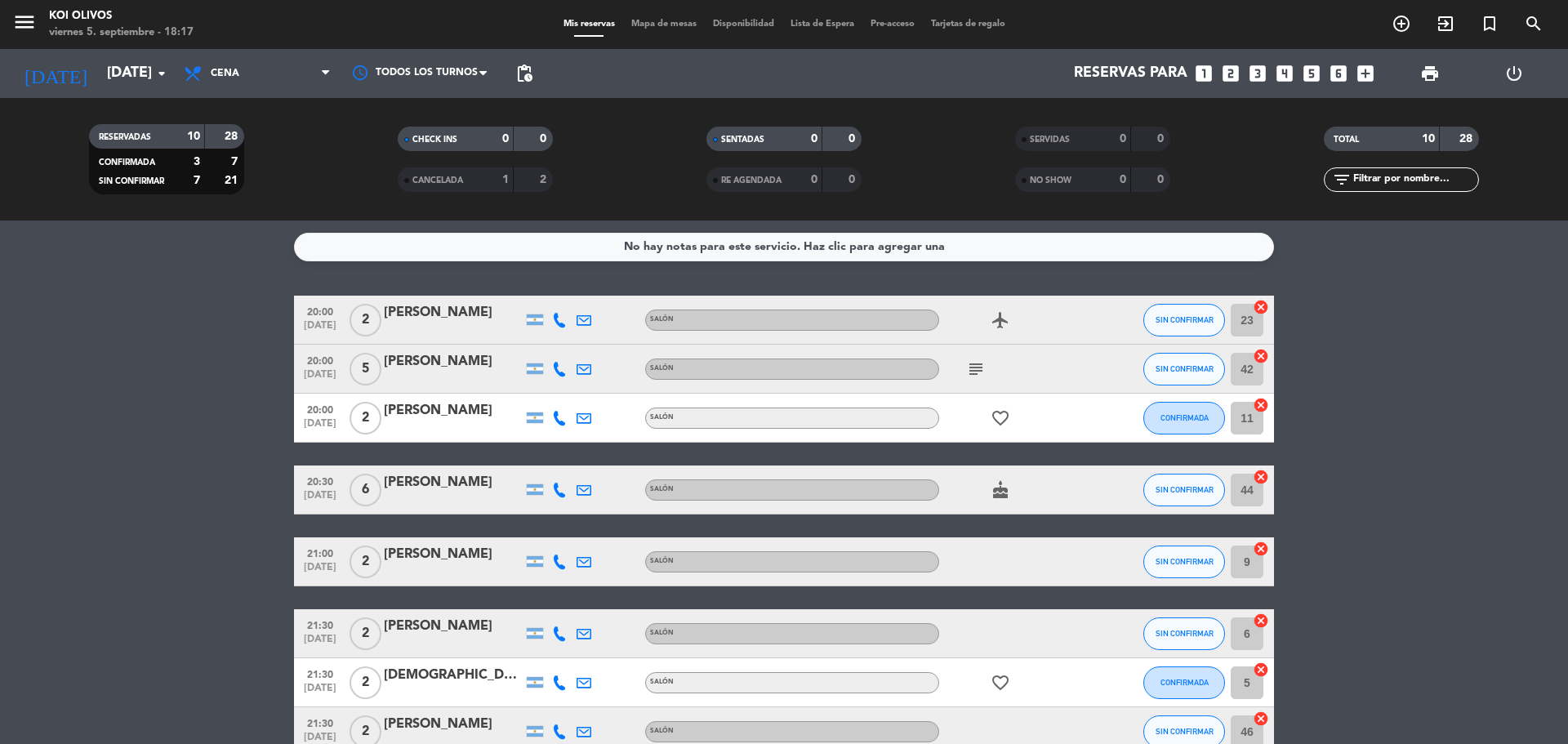
scroll to position [192, 0]
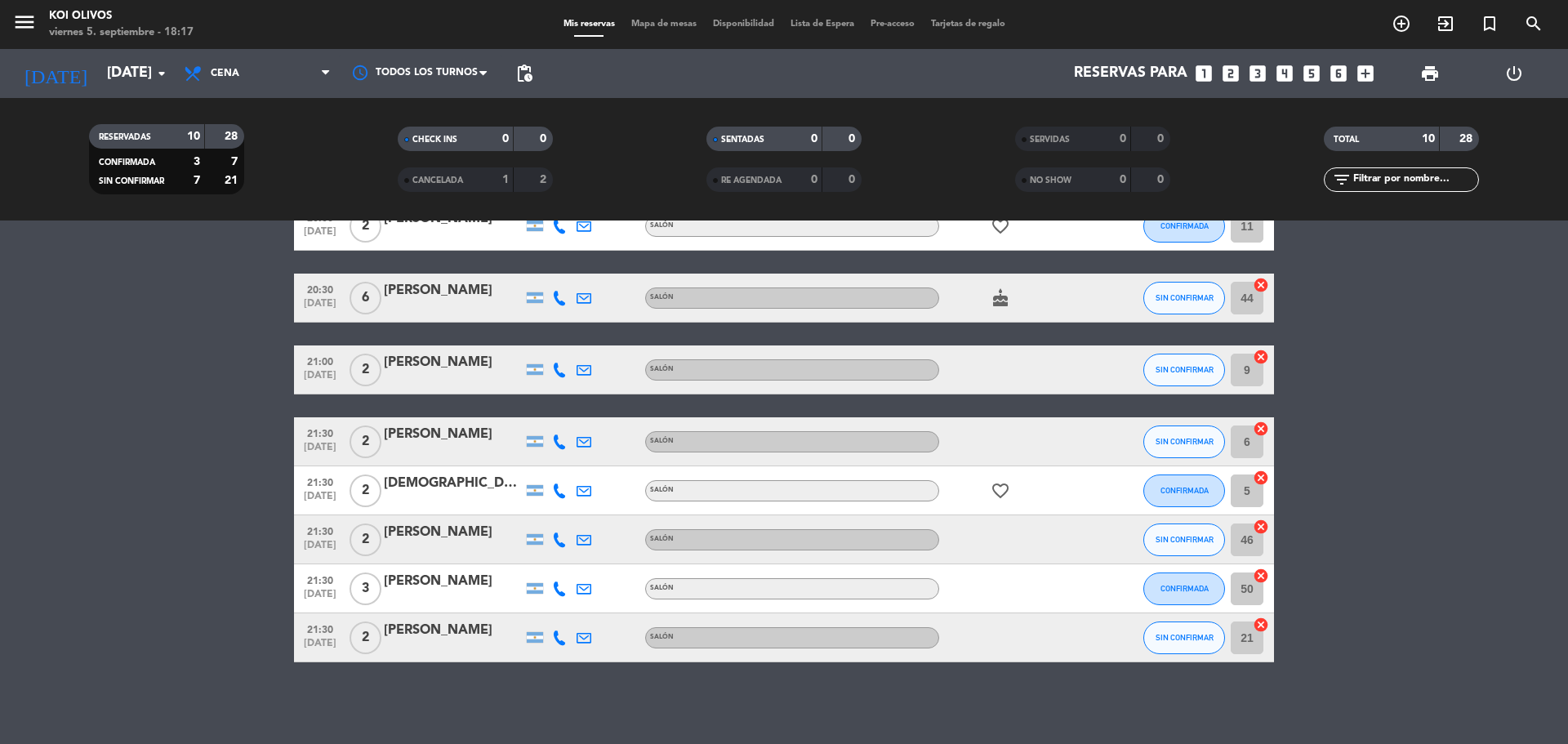
click at [813, 22] on span "Lista de Espera" at bounding box center [823, 24] width 80 height 9
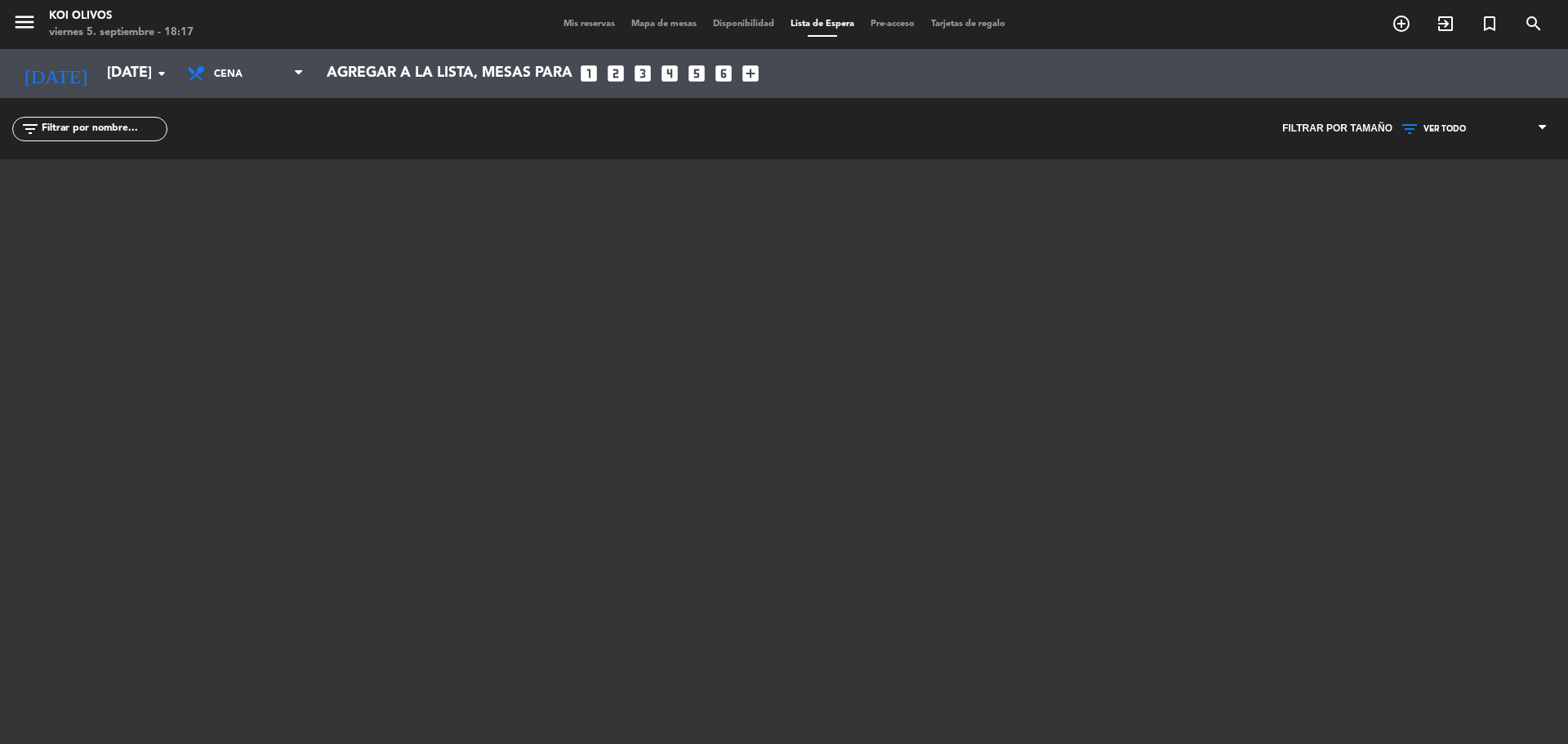
click at [578, 33] on div "menu KOI OLIVOS [DATE] 5. septiembre - 18:17 Mis reservas Mapa de mesas Disponi…" at bounding box center [784, 24] width 1568 height 49
click at [580, 25] on span "Mis reservas" at bounding box center [589, 24] width 68 height 9
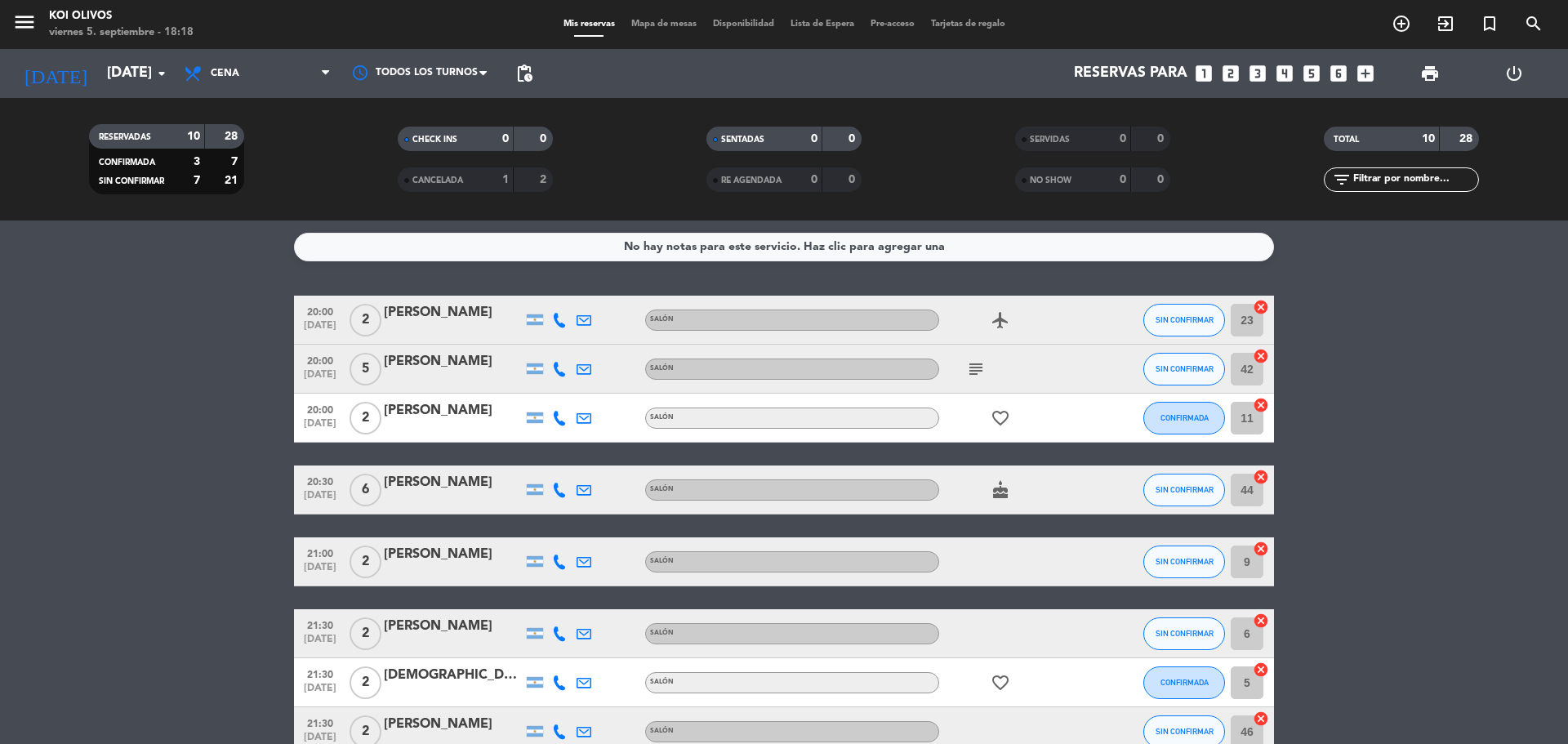
click at [968, 372] on icon "subject" at bounding box center [976, 369] width 20 height 20
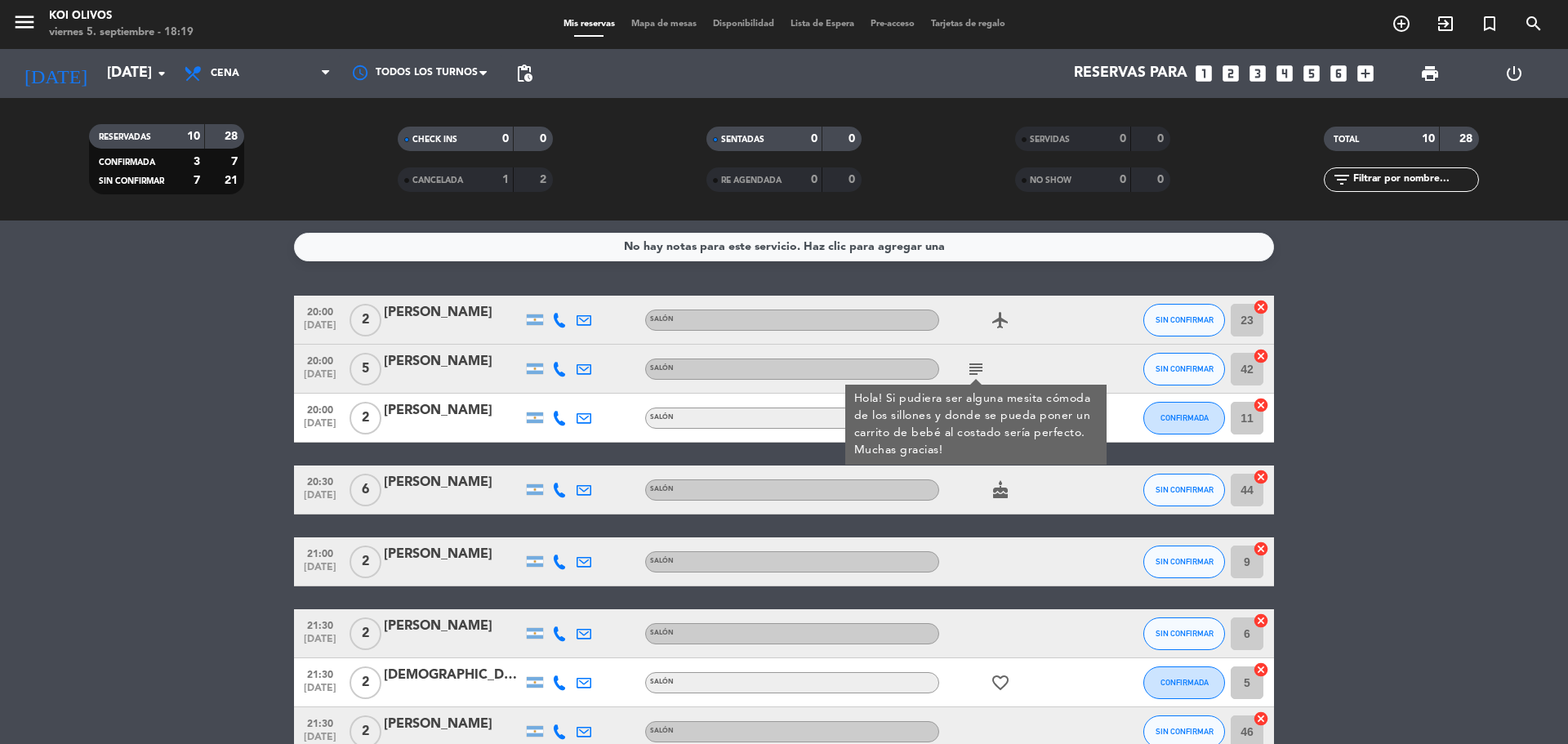
click at [1400, 459] on bookings-row "20:00 [DATE] 2 [PERSON_NAME] SALÓN airplanemode_active SIN CONFIRMAR 23 cancel …" at bounding box center [784, 574] width 1568 height 558
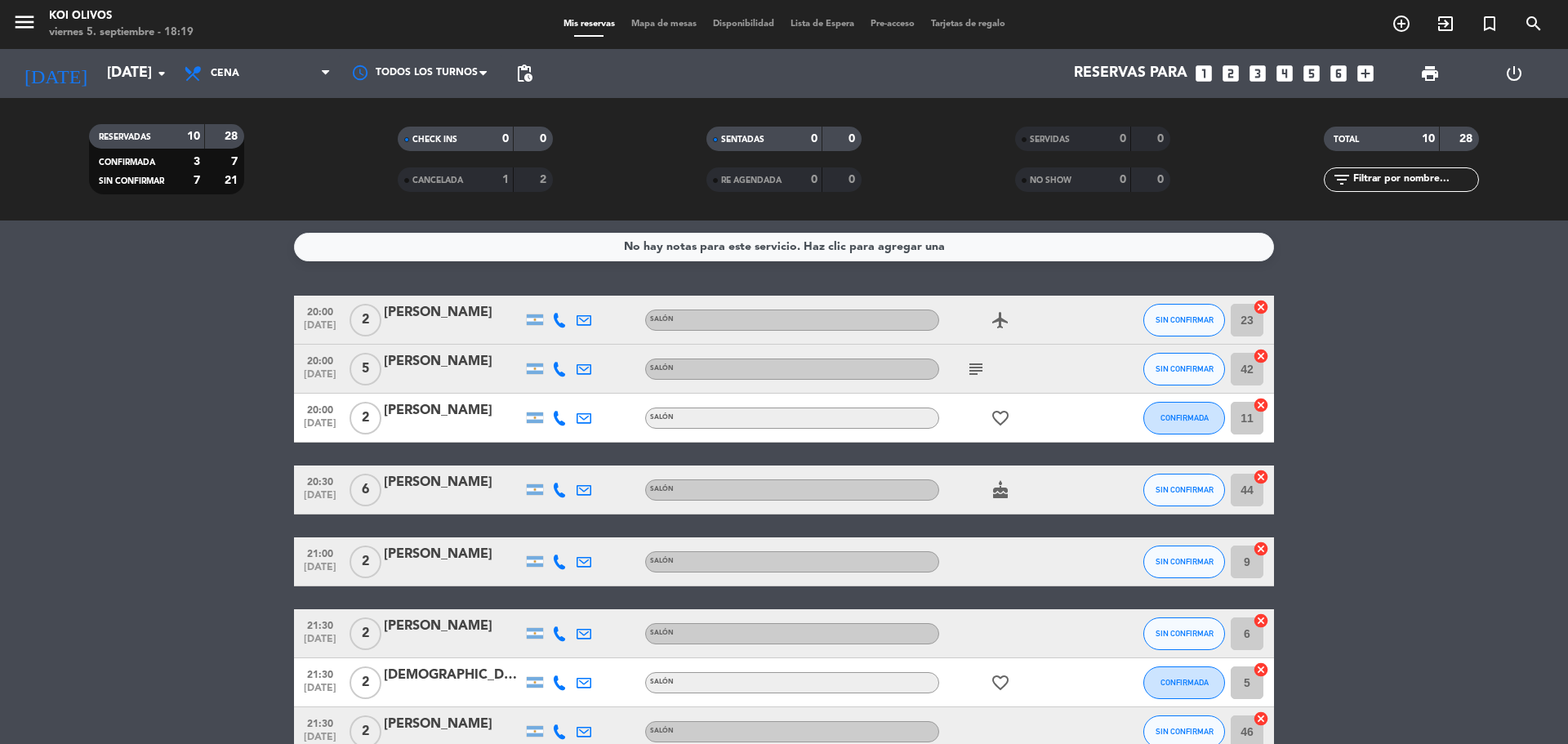
click at [1434, 499] on bookings-row "20:00 [DATE] 2 [PERSON_NAME] SALÓN airplanemode_active SIN CONFIRMAR 23 cancel …" at bounding box center [784, 574] width 1568 height 558
